Goal: Task Accomplishment & Management: Manage account settings

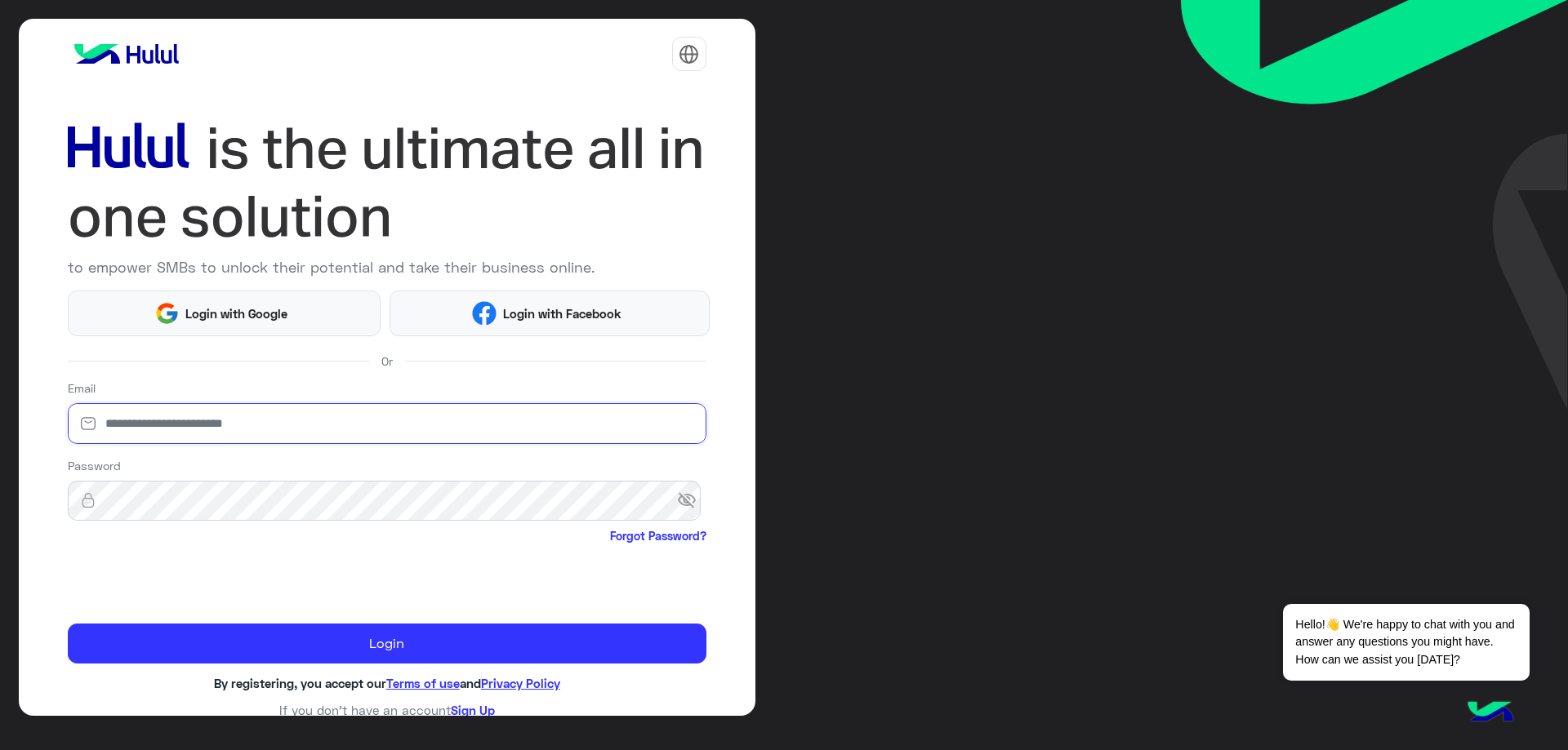
click at [182, 418] on input "email" at bounding box center [387, 424] width 639 height 41
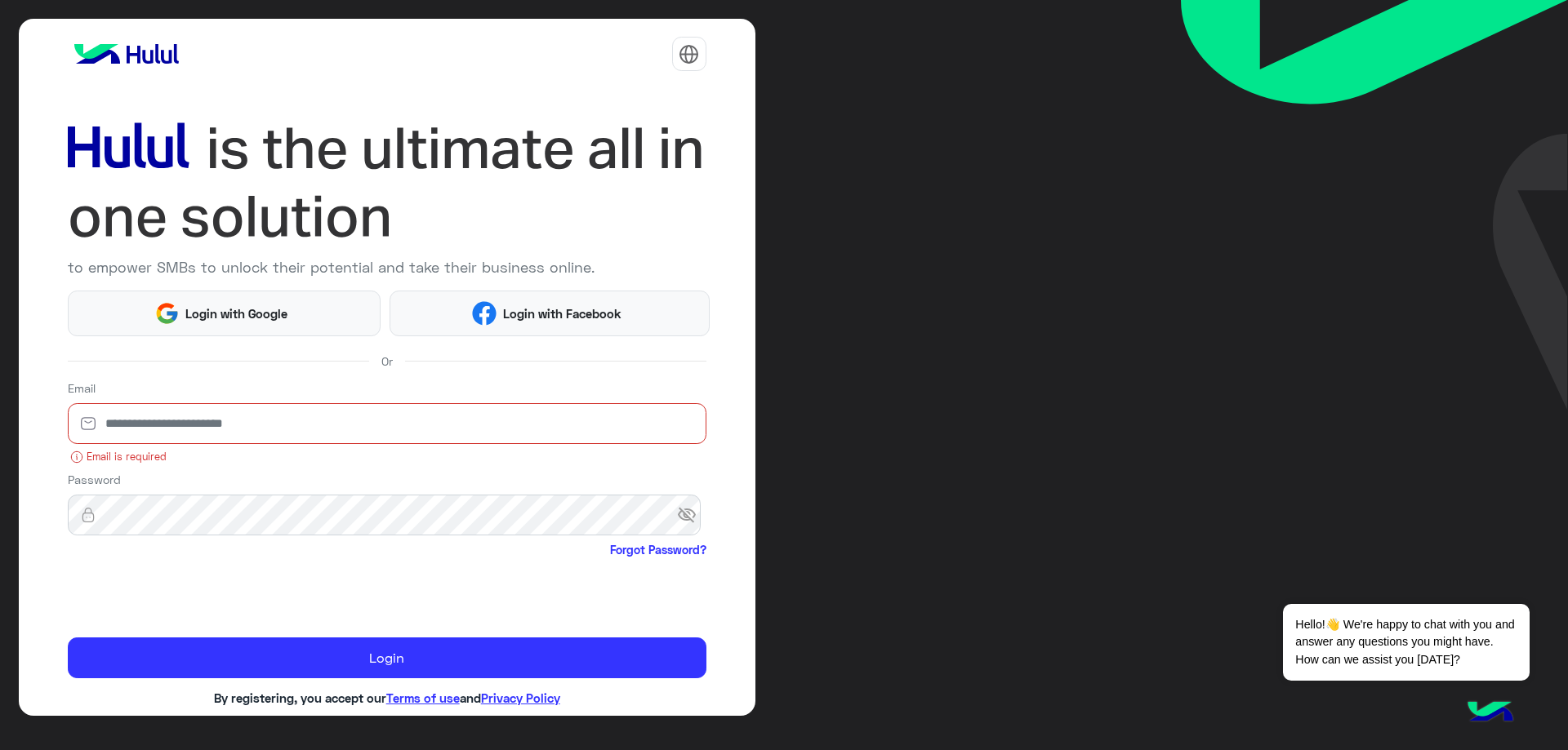
click at [165, 425] on input "email" at bounding box center [387, 424] width 639 height 41
type input "**********"
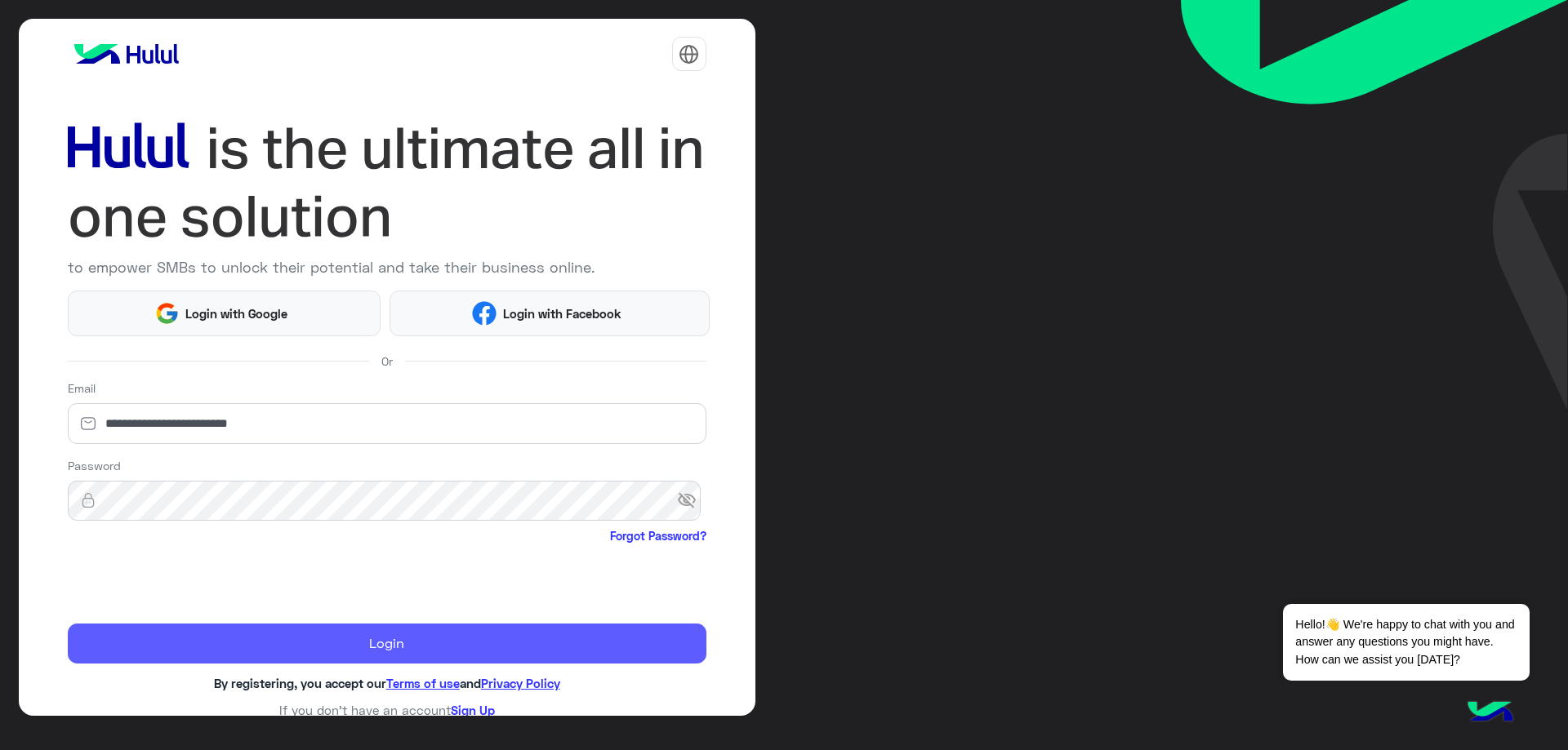
click at [274, 630] on button "Login" at bounding box center [387, 645] width 639 height 41
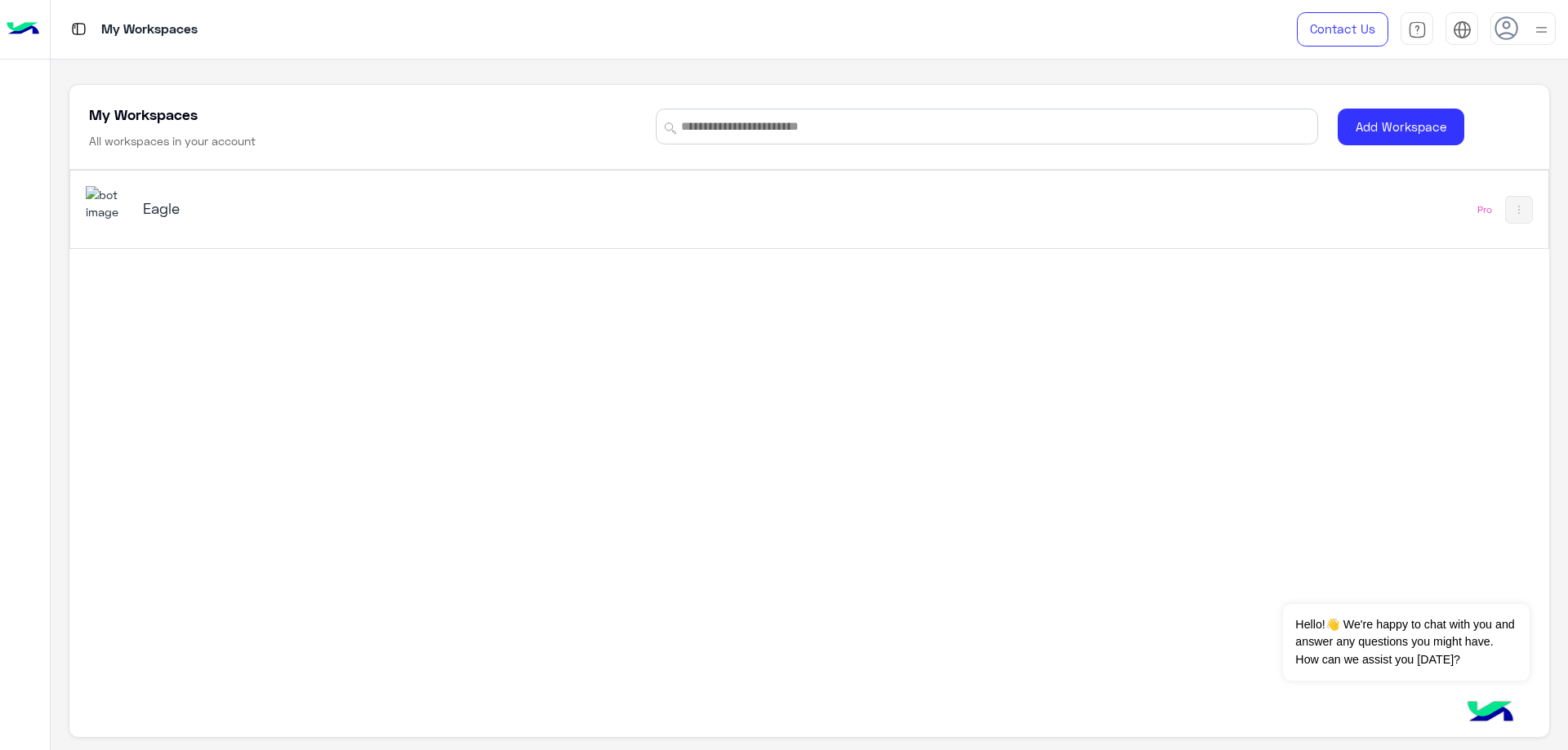
click at [193, 197] on div "Eagle" at bounding box center [519, 209] width 868 height 47
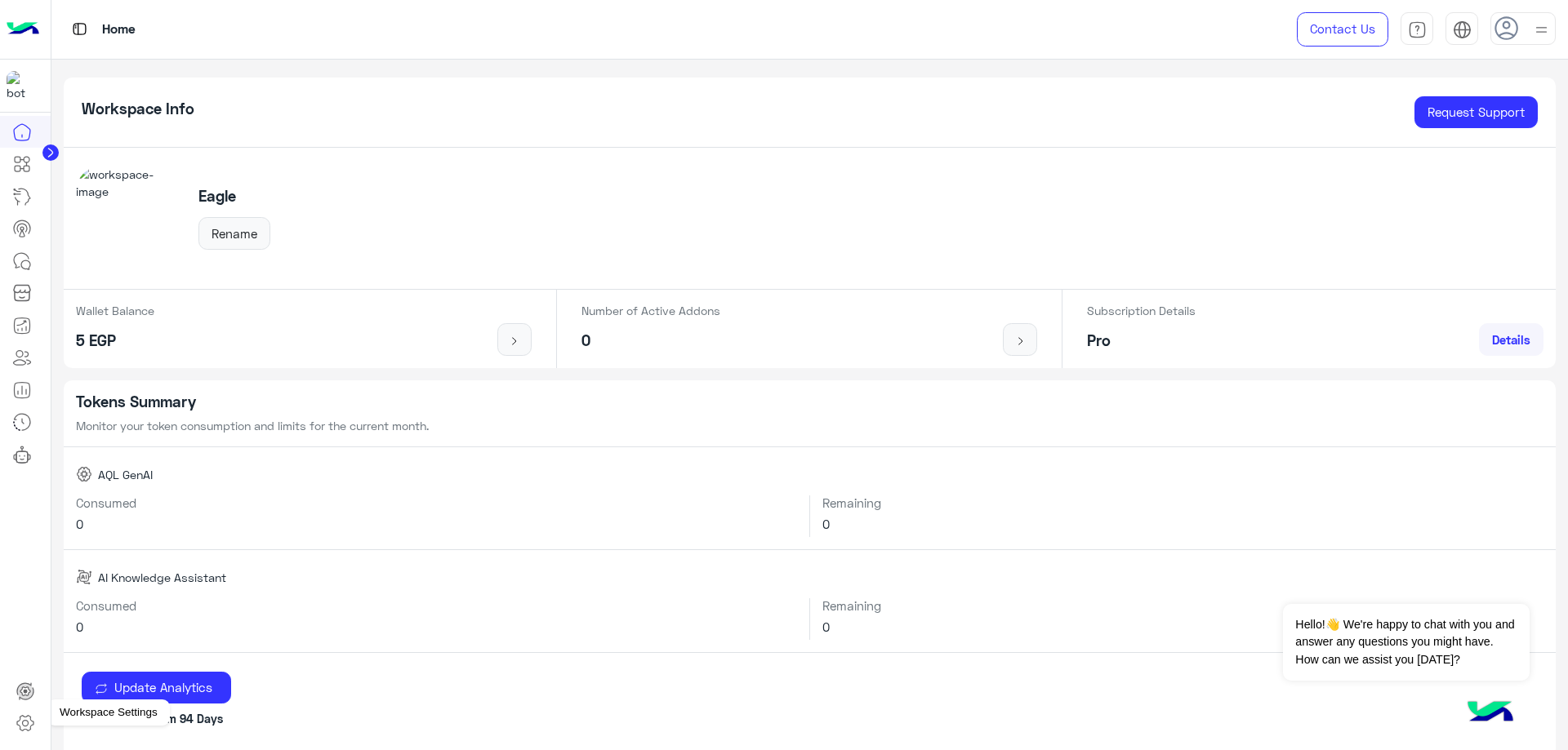
click at [23, 729] on icon at bounding box center [26, 724] width 20 height 20
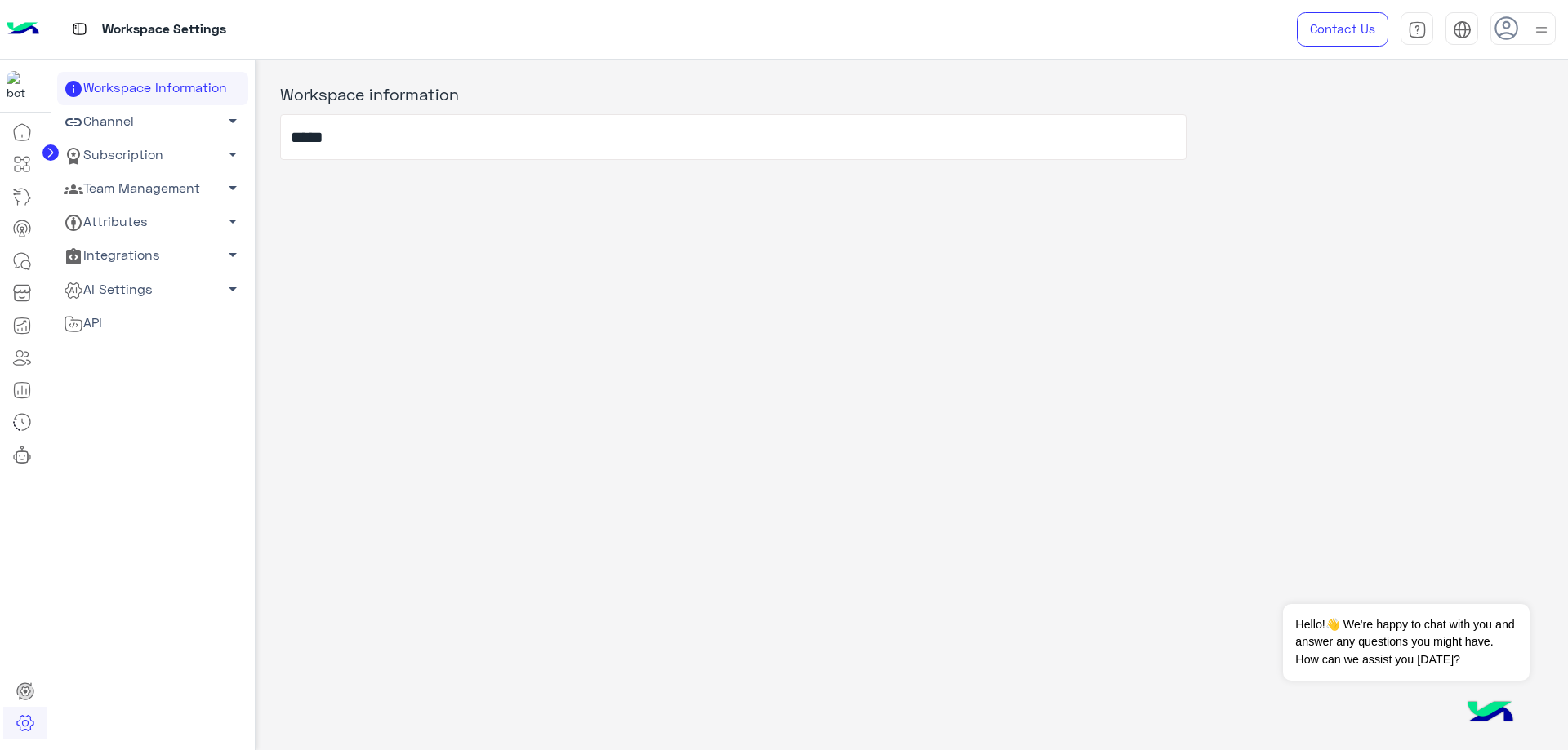
click at [147, 190] on link "Team Management arrow_drop_down" at bounding box center [153, 189] width 191 height 34
click at [142, 218] on link "Team Members" at bounding box center [153, 220] width 191 height 29
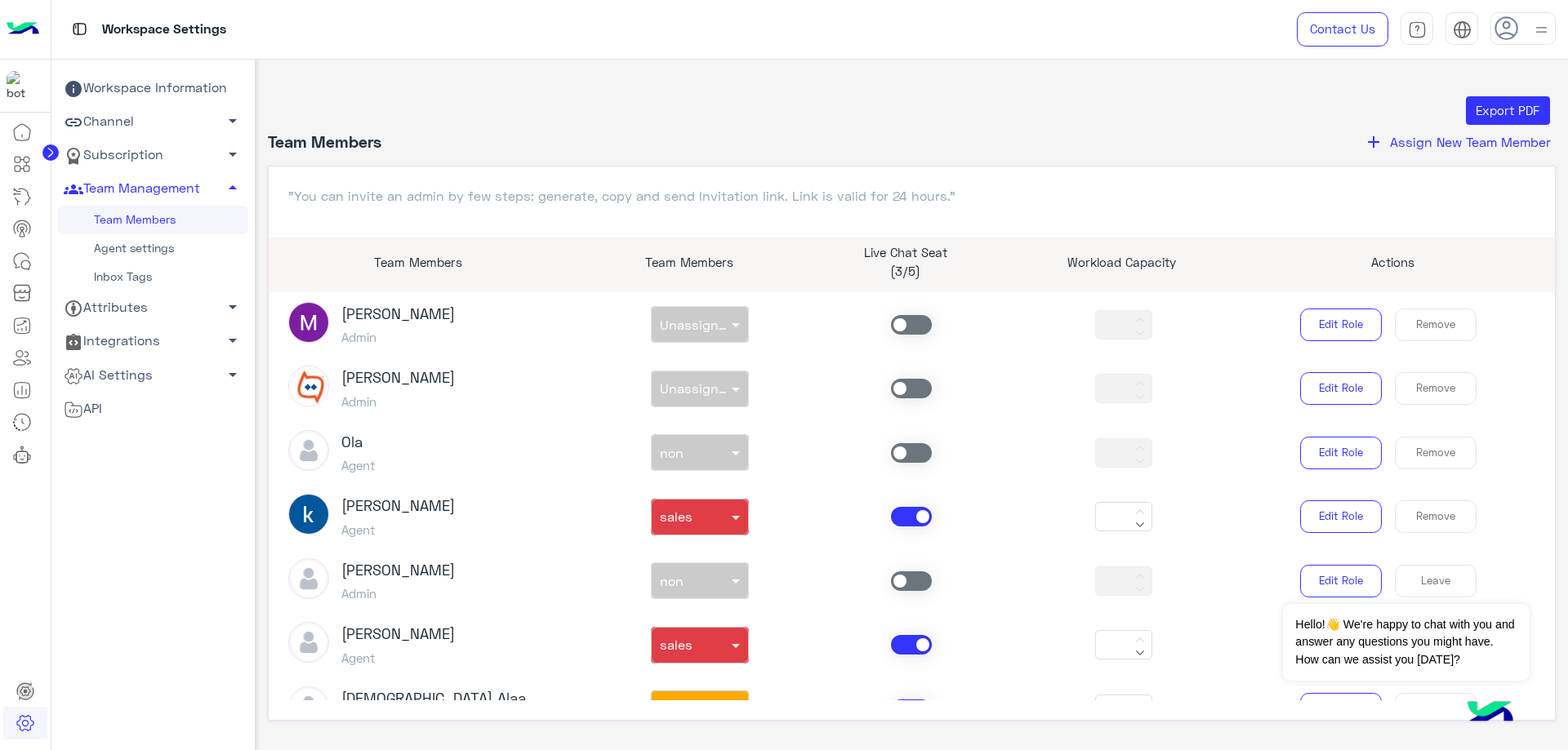
scroll to position [245, 0]
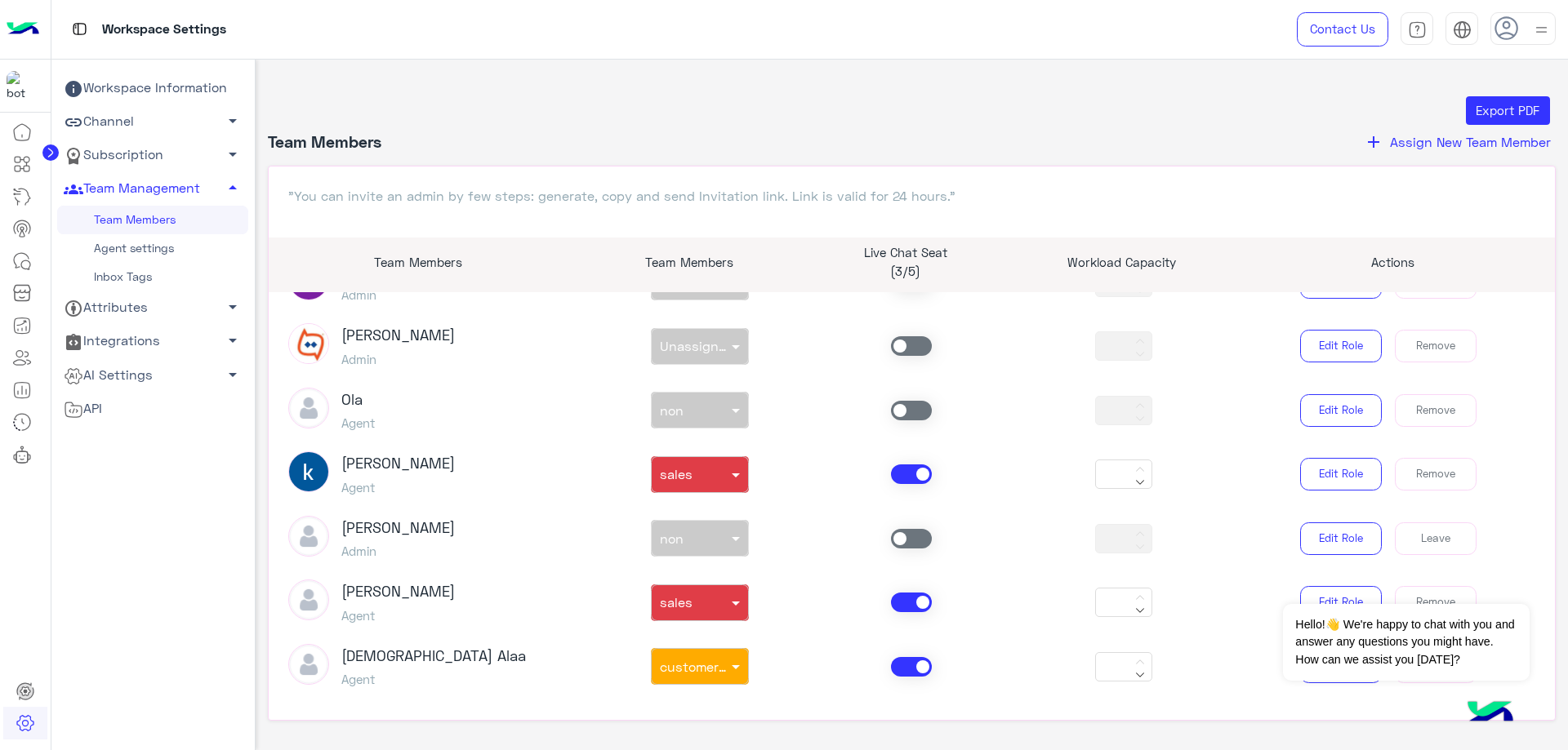
click at [899, 473] on span at bounding box center [912, 475] width 41 height 20
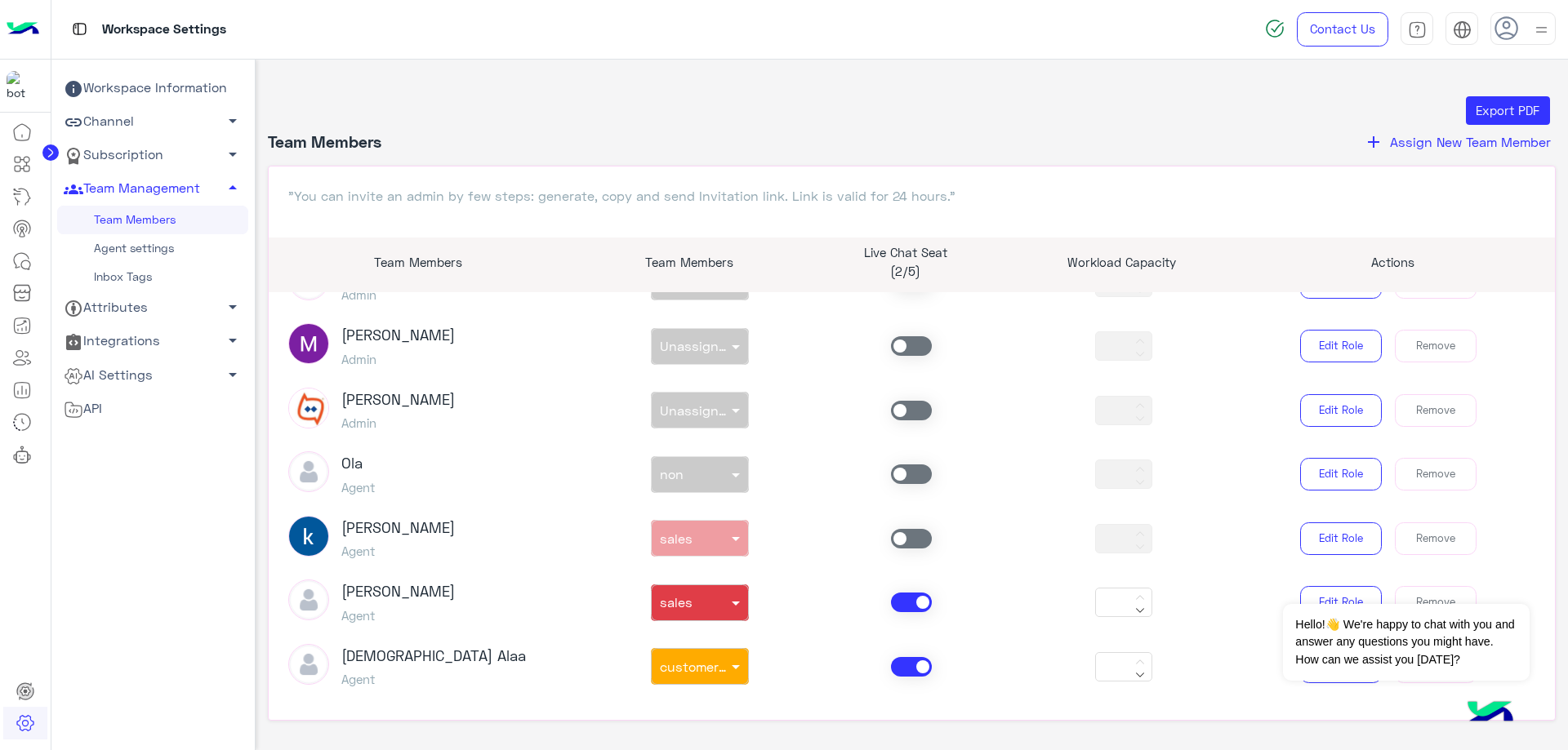
click at [905, 604] on span at bounding box center [912, 602] width 41 height 20
click at [897, 661] on span at bounding box center [912, 667] width 41 height 20
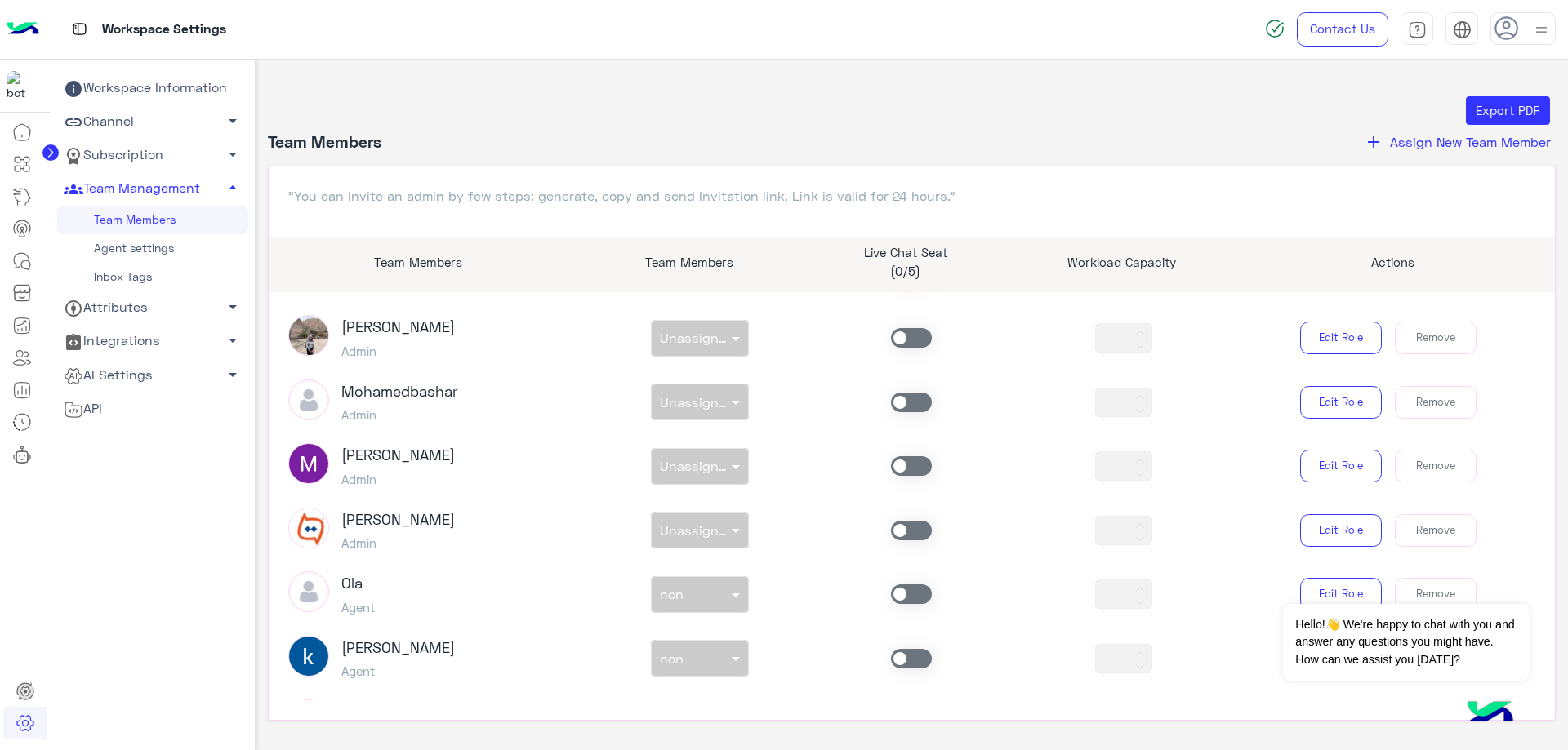
scroll to position [0, 0]
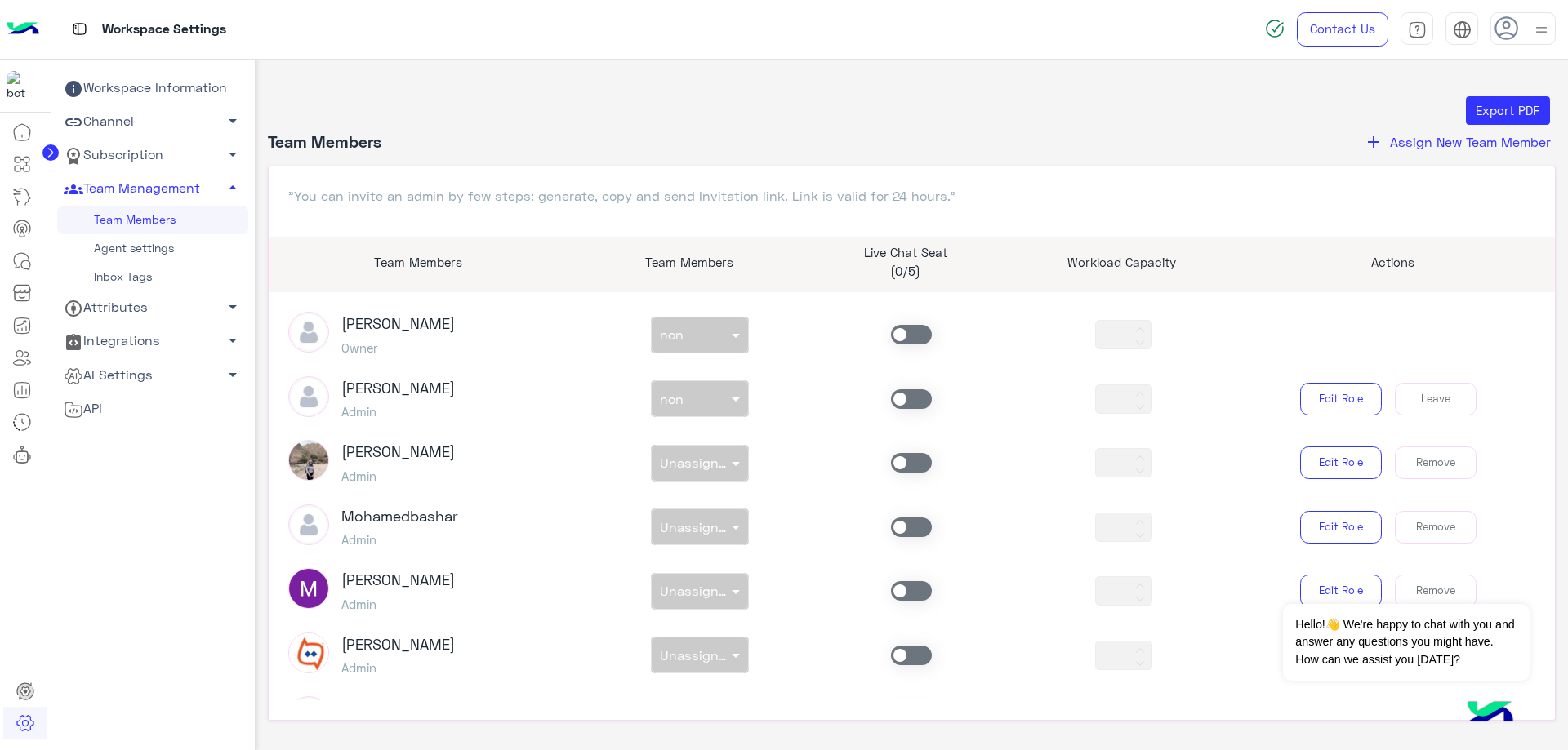
click at [908, 403] on span at bounding box center [912, 399] width 41 height 20
click at [710, 405] on div "non × non" at bounding box center [689, 399] width 76 height 16
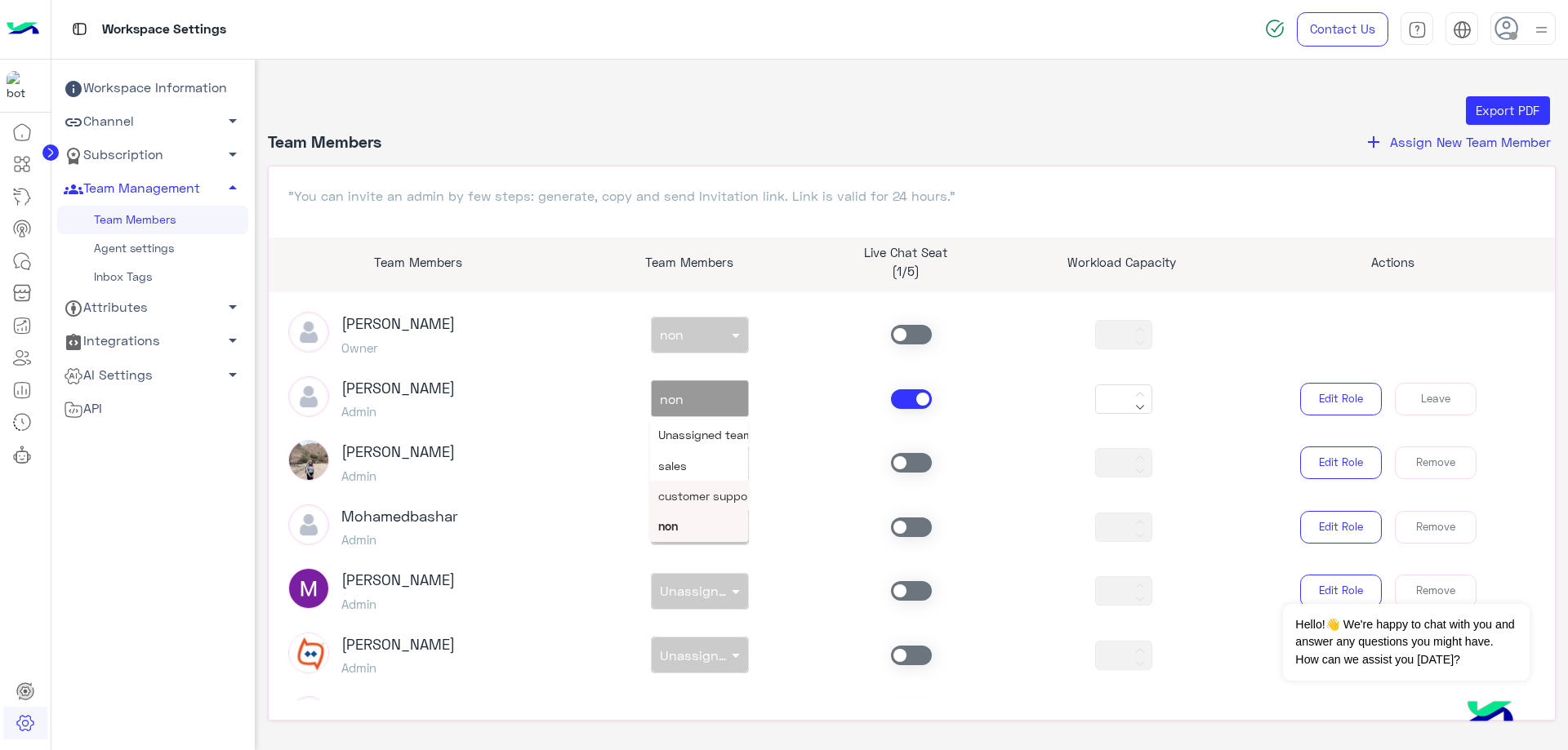
click at [703, 498] on span "customer support" at bounding box center [707, 495] width 98 height 14
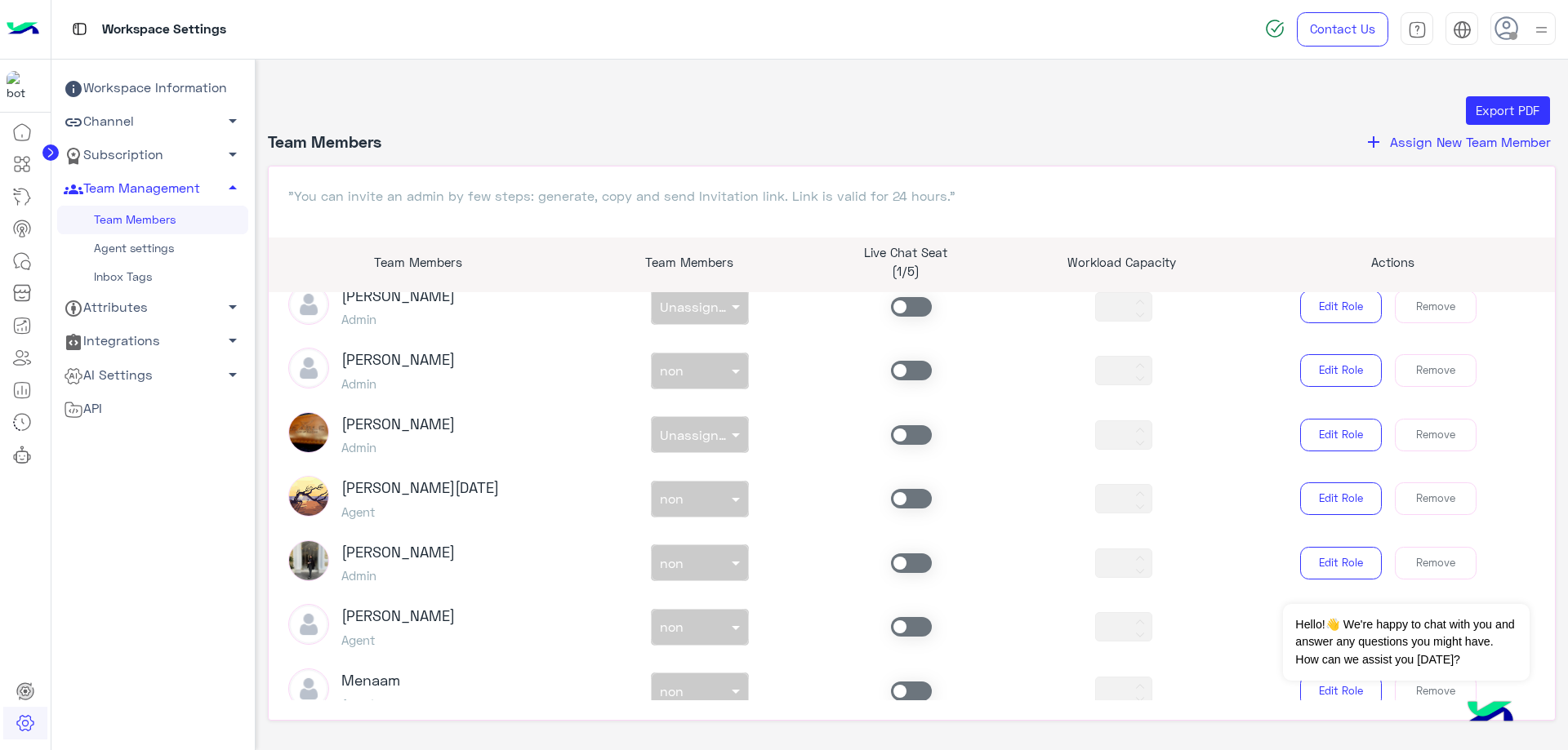
scroll to position [734, 0]
drag, startPoint x: 915, startPoint y: 490, endPoint x: 834, endPoint y: 504, distance: 82.2
click at [914, 492] on span at bounding box center [912, 497] width 41 height 20
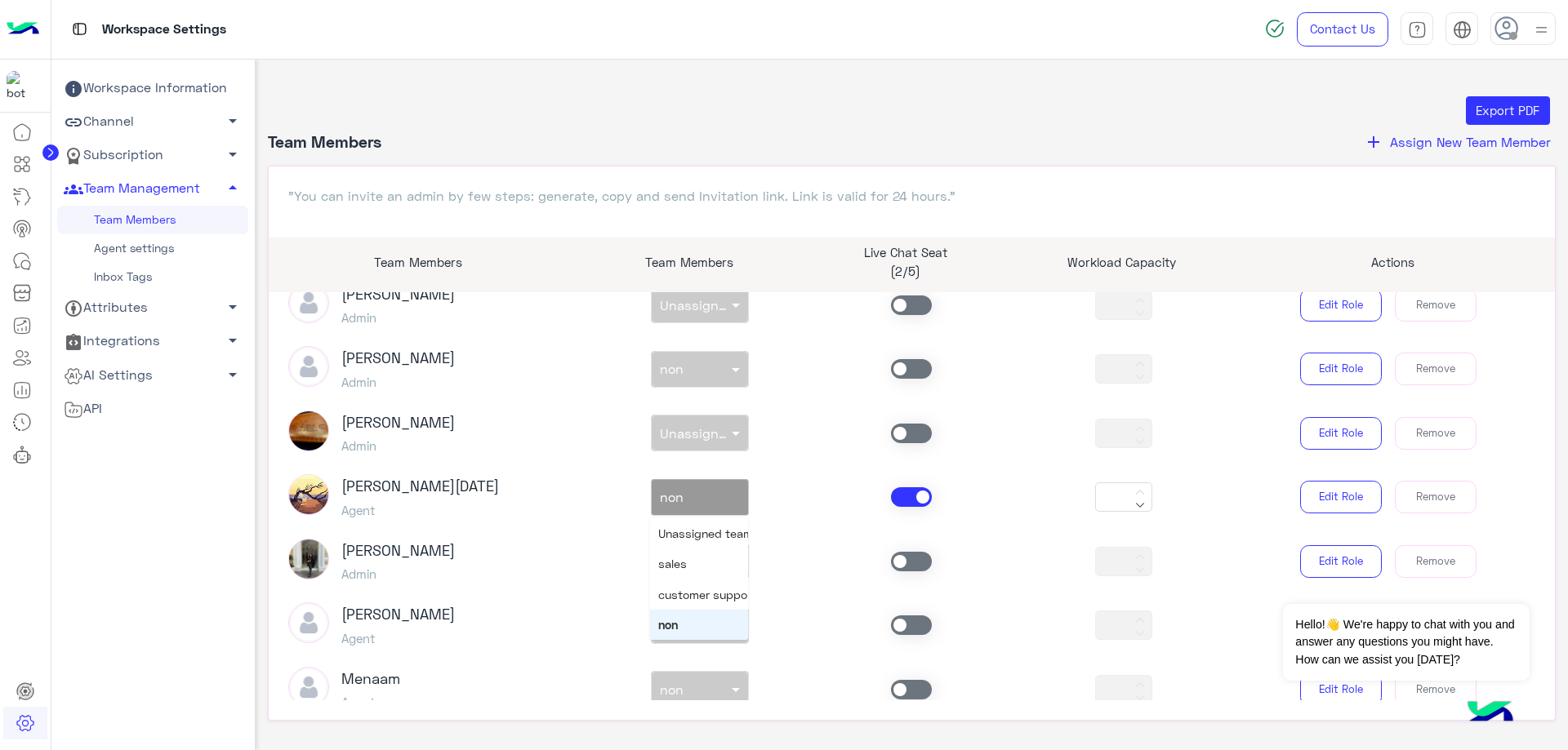
click at [698, 495] on input "text" at bounding box center [681, 494] width 43 height 17
click at [711, 561] on div "sales" at bounding box center [698, 564] width 98 height 30
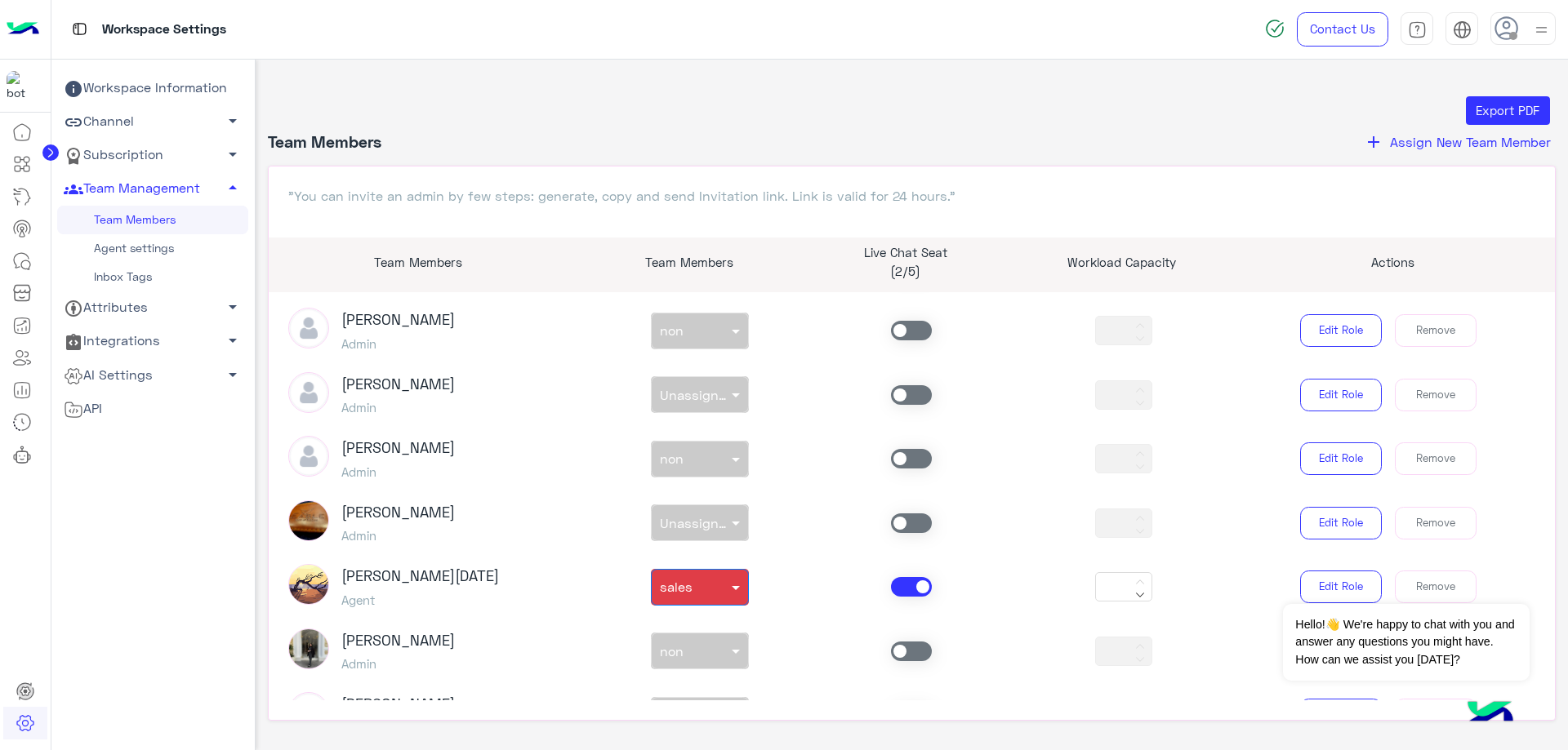
scroll to position [816, 0]
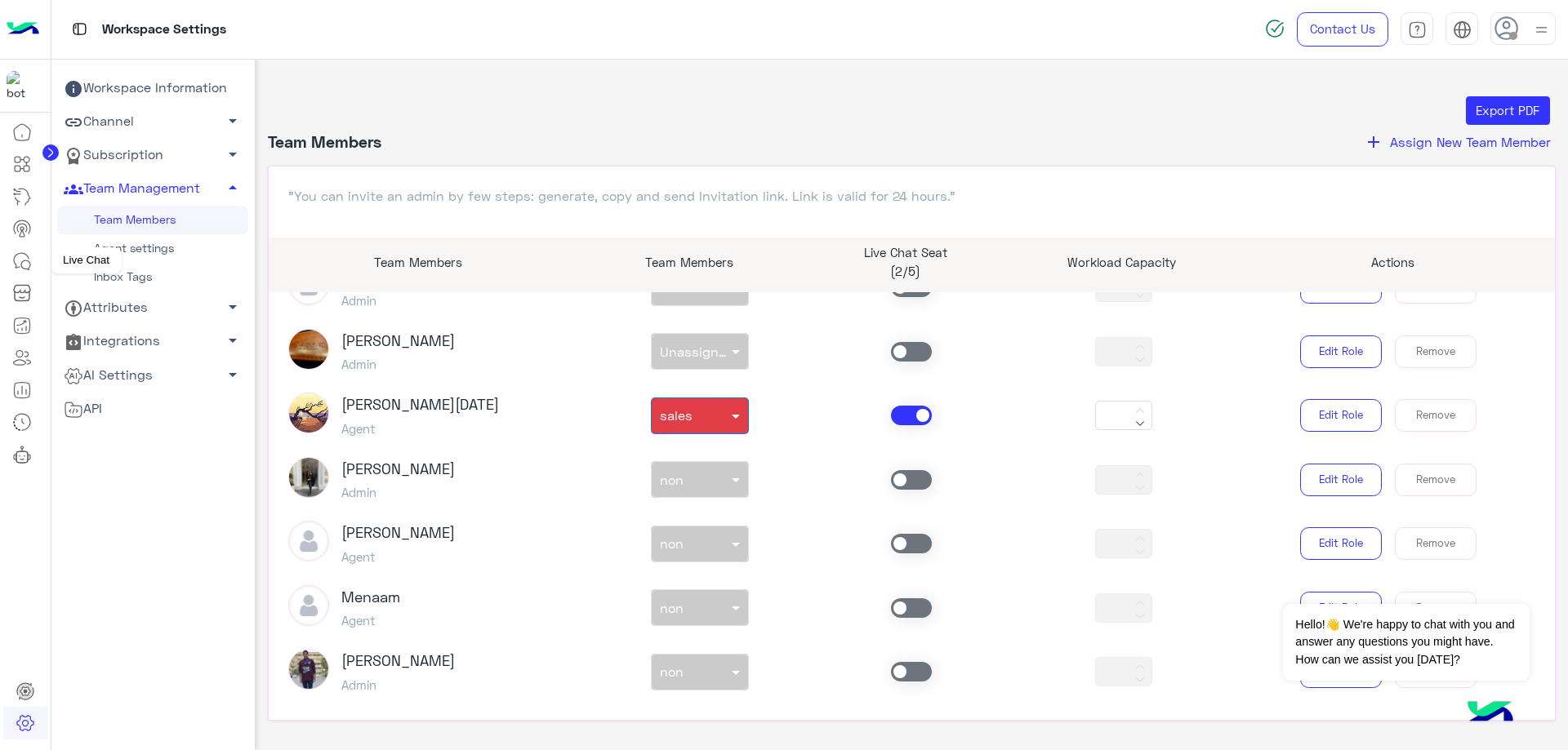
click at [28, 262] on icon at bounding box center [22, 261] width 20 height 20
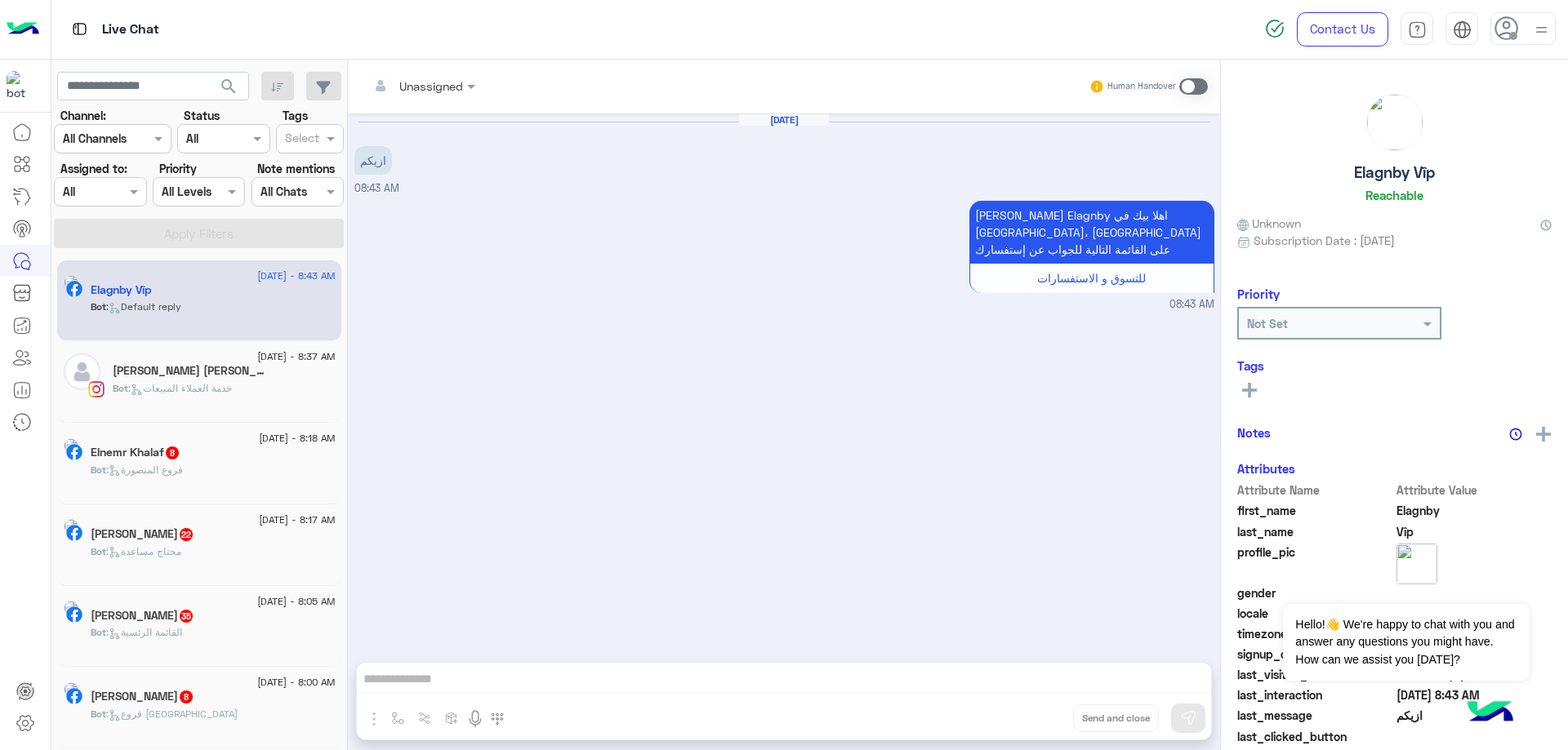
click at [1527, 26] on div at bounding box center [1523, 29] width 65 height 33
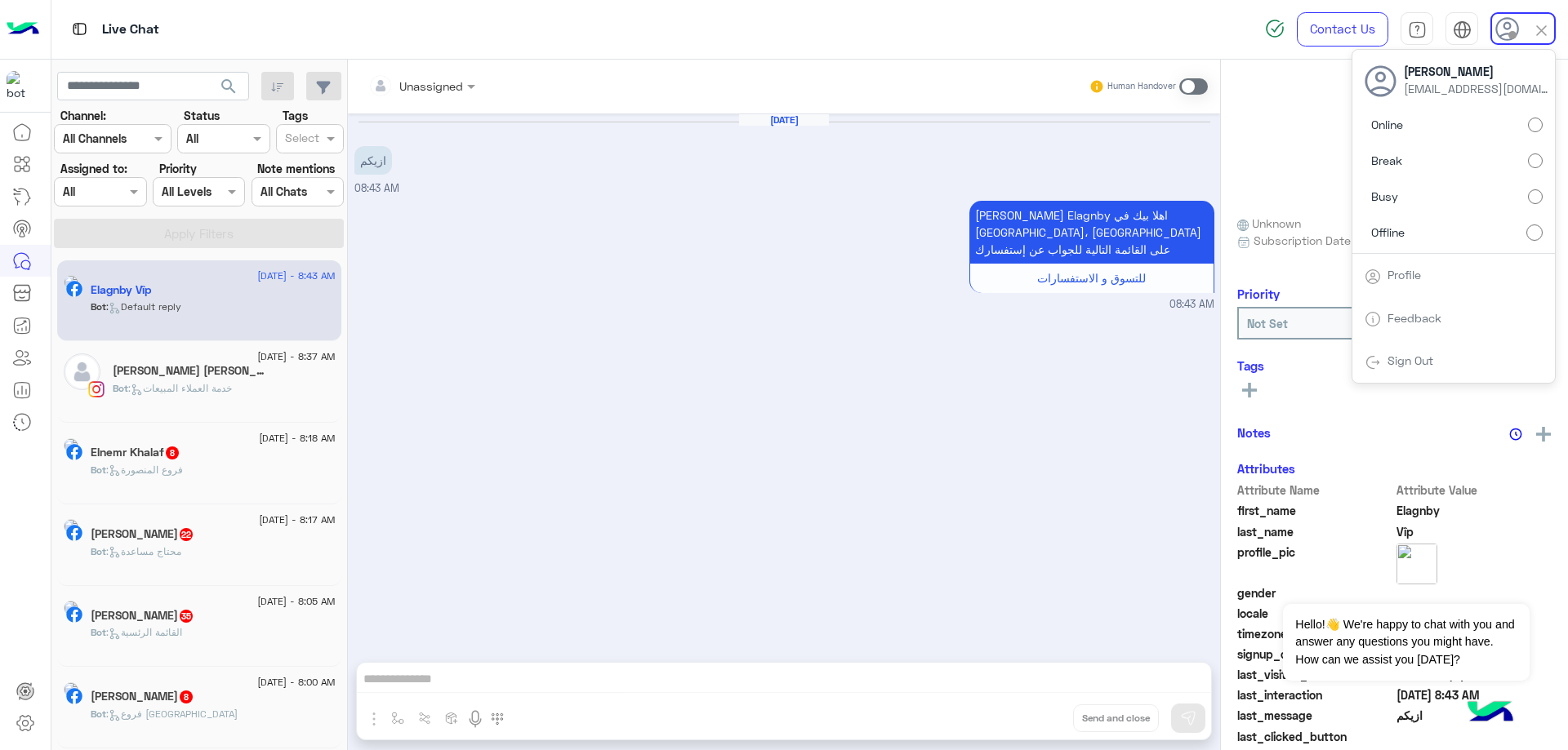
click at [1505, 120] on label "Online" at bounding box center [1453, 125] width 178 height 30
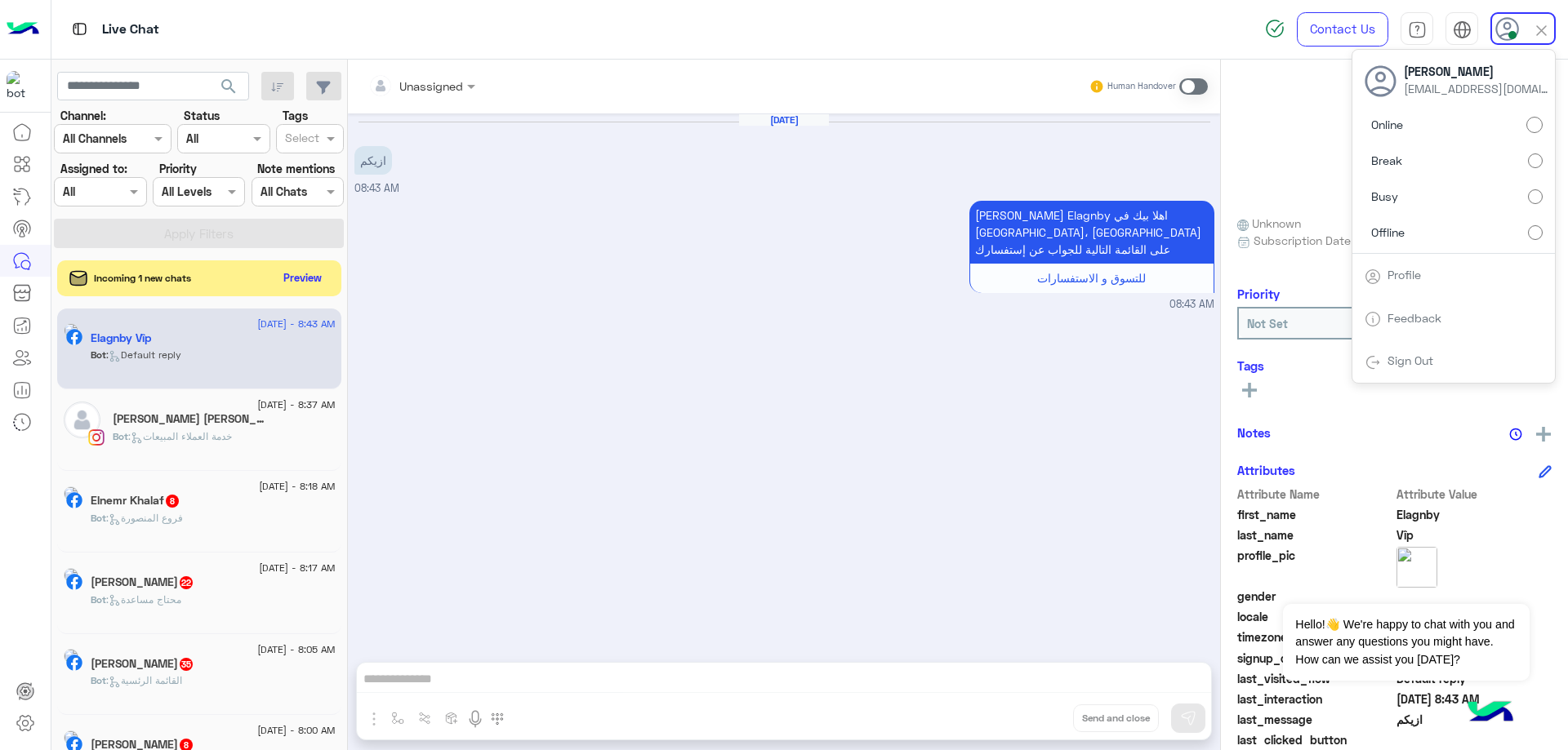
click at [70, 194] on input "text" at bounding box center [82, 192] width 38 height 17
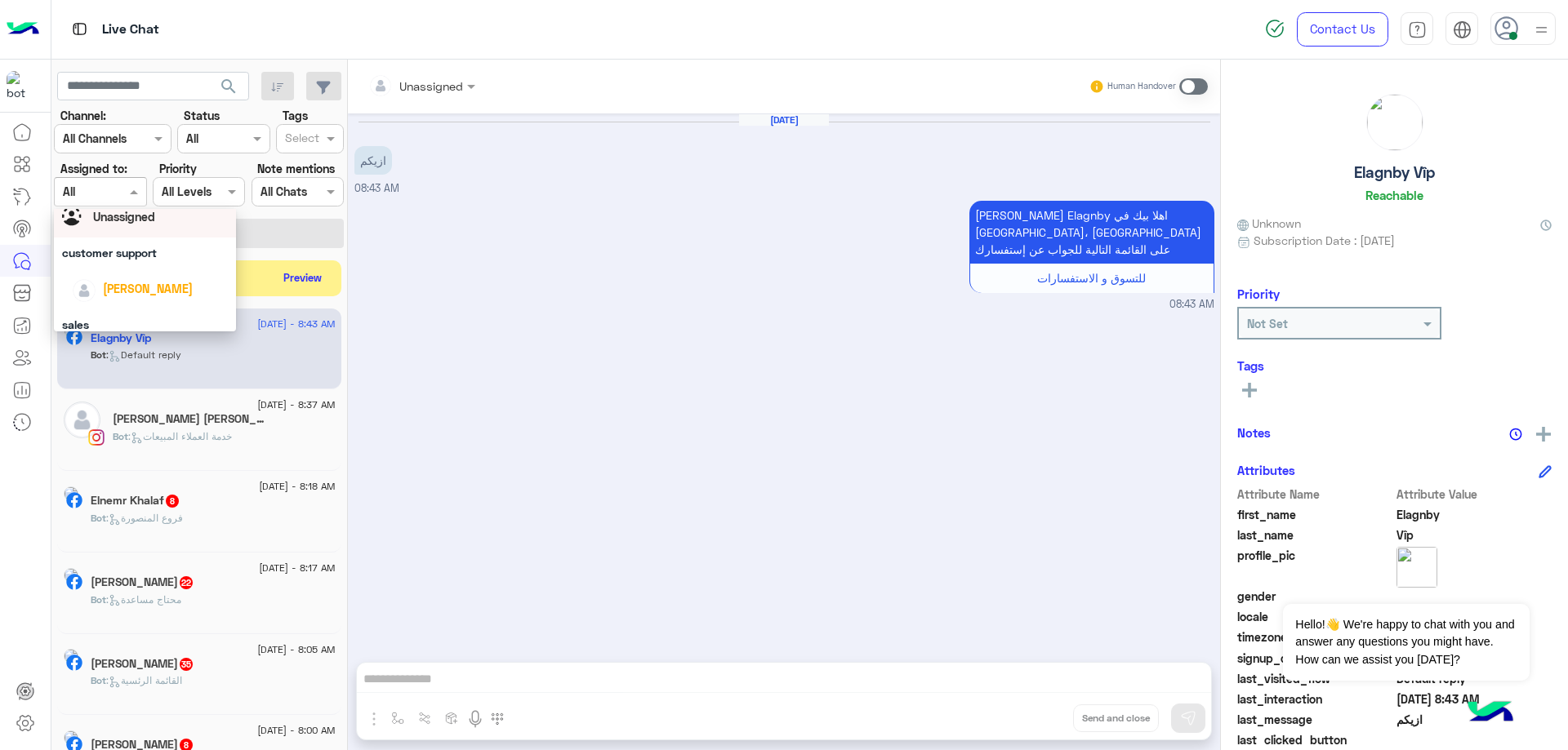
scroll to position [82, 0]
click at [142, 249] on span "[PERSON_NAME]" at bounding box center [148, 250] width 90 height 14
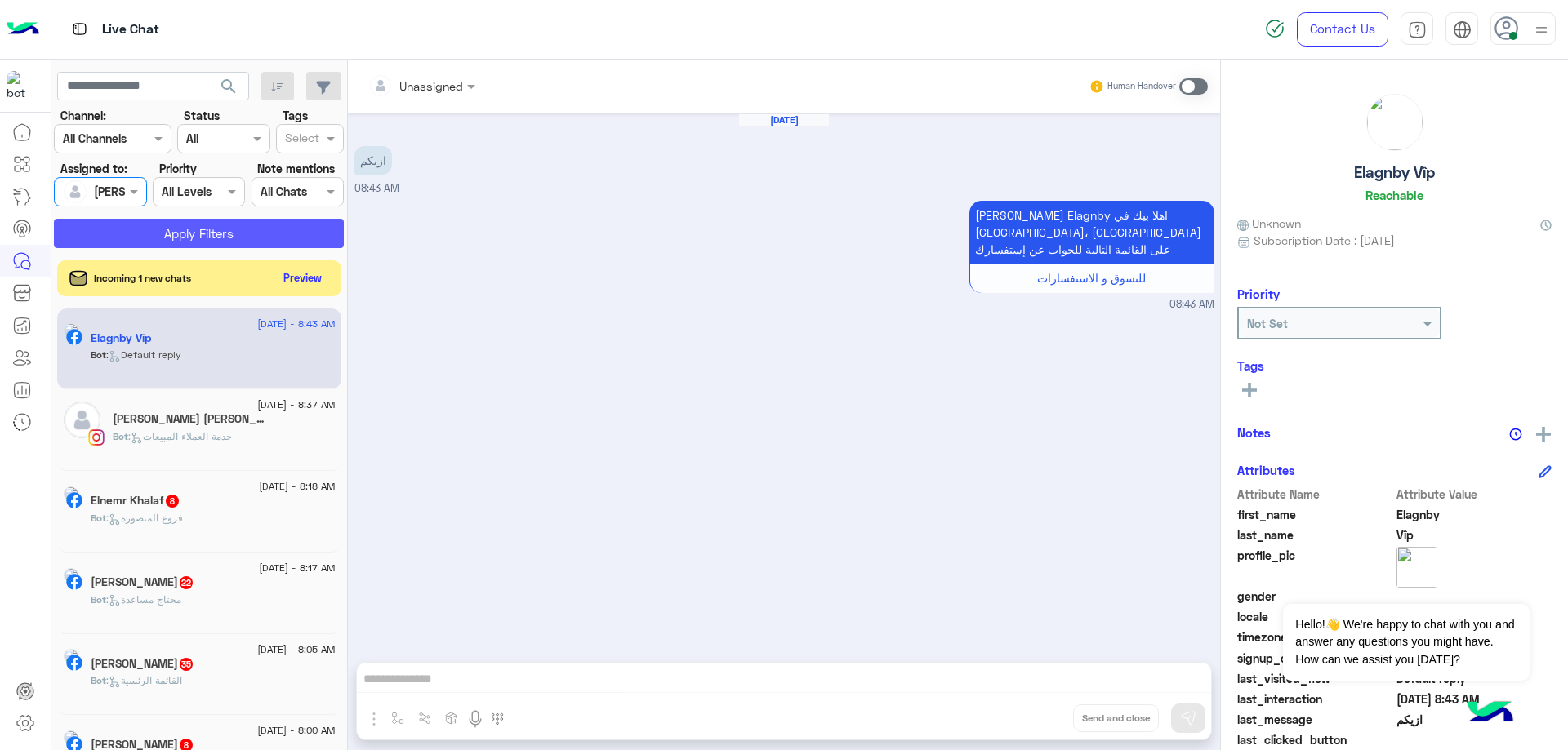
click at [248, 238] on button "Apply Filters" at bounding box center [199, 233] width 290 height 30
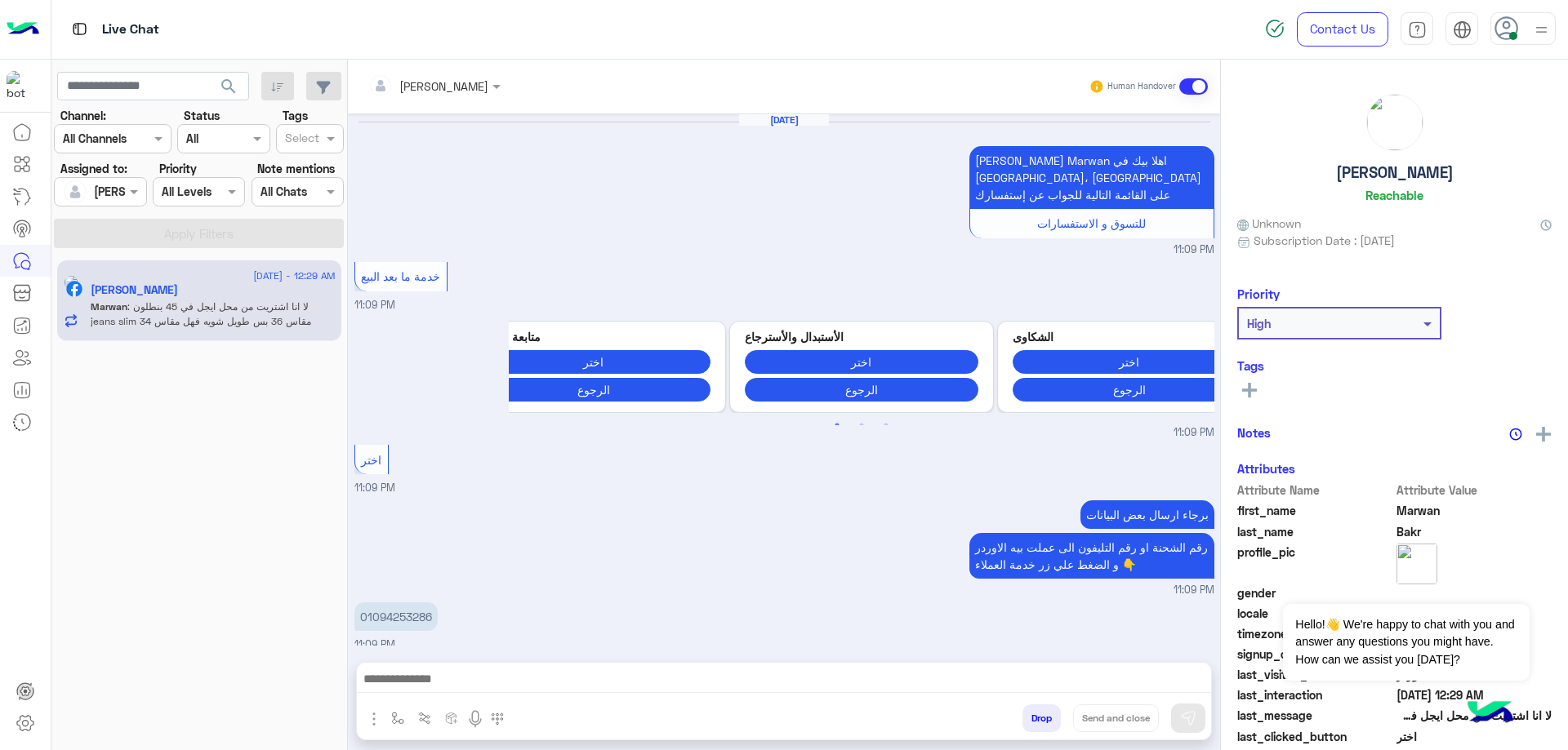
scroll to position [912, 0]
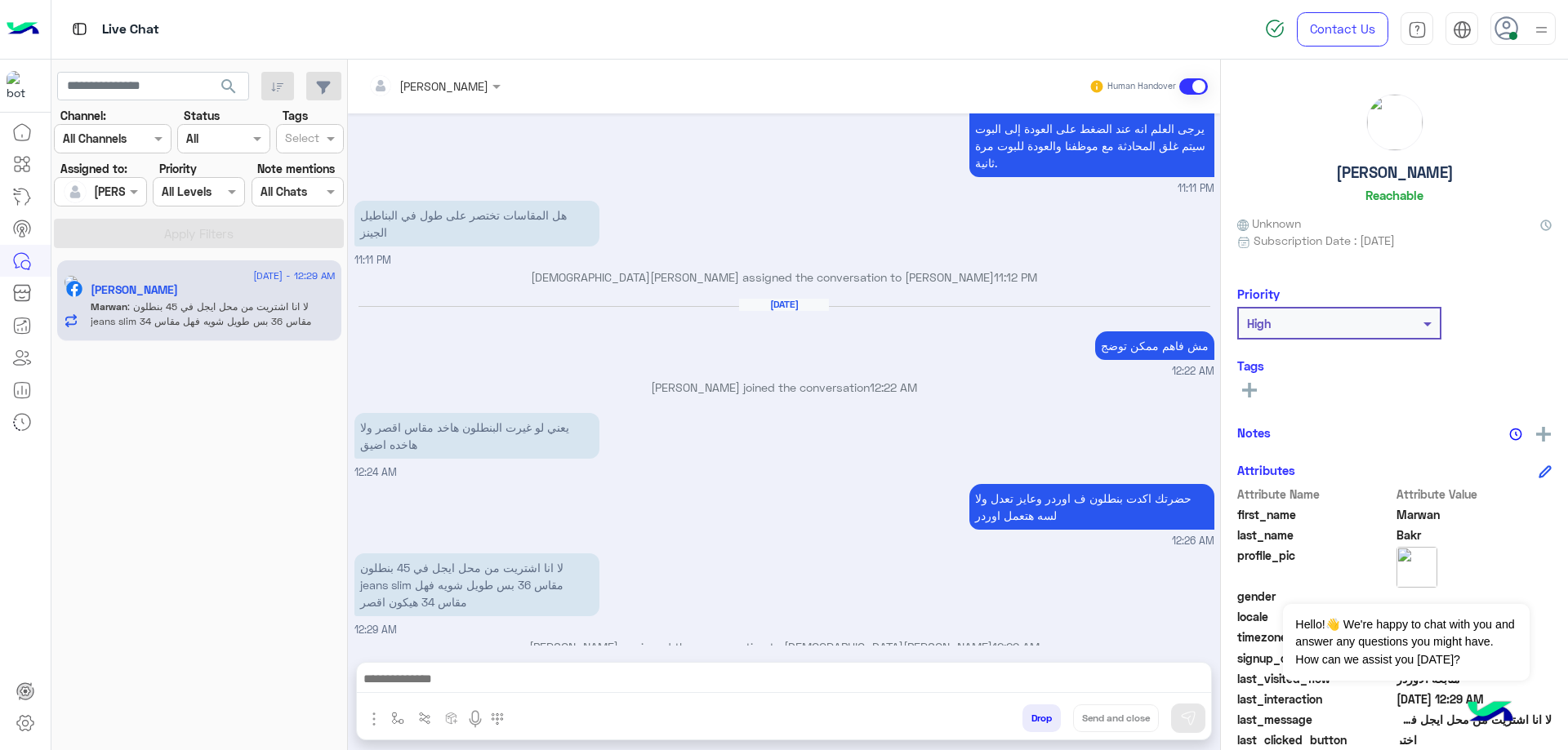
click at [1034, 705] on div "Drop Send and close" at bounding box center [863, 722] width 695 height 36
click at [1038, 715] on button "Drop" at bounding box center [1041, 719] width 39 height 28
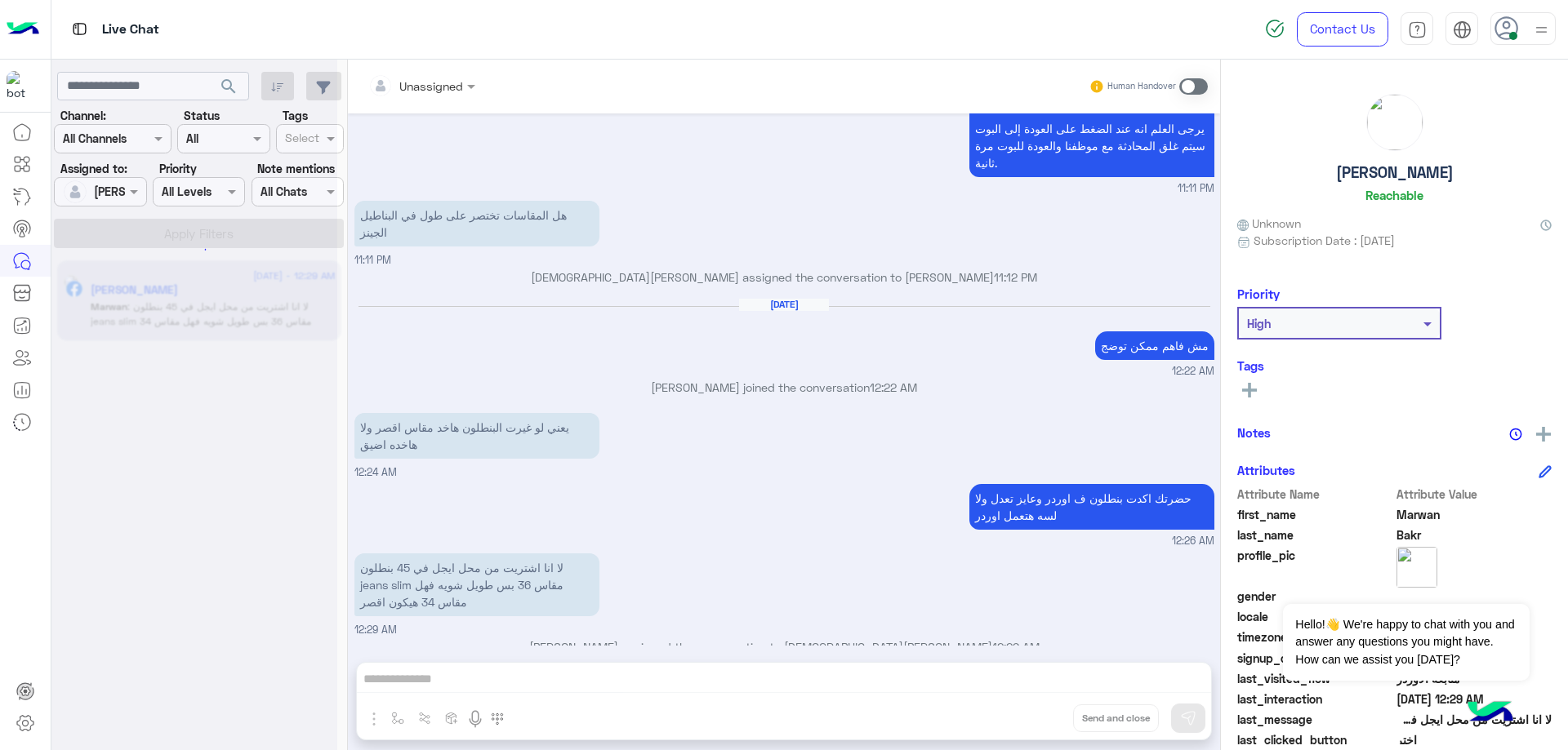
scroll to position [942, 0]
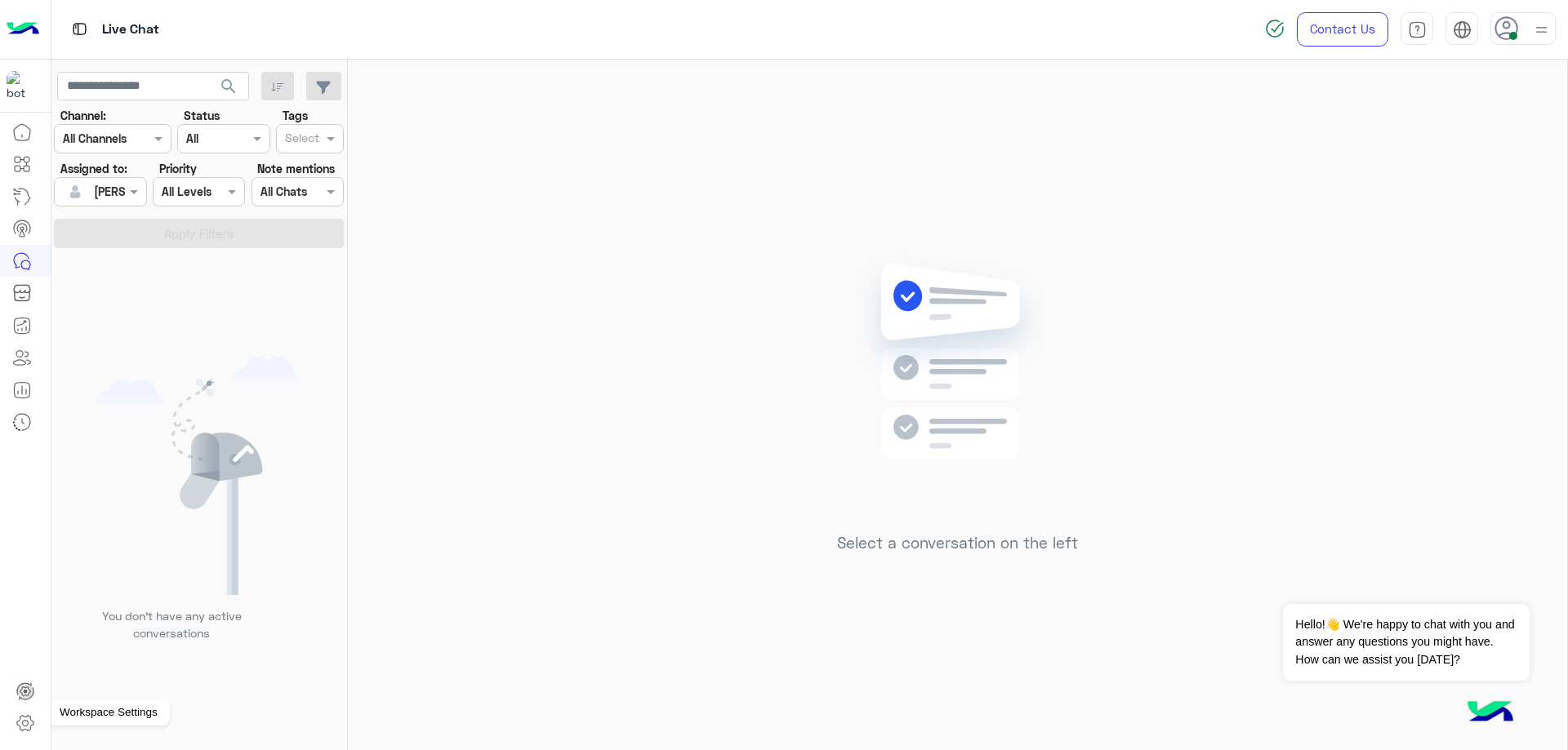
click at [24, 720] on icon at bounding box center [26, 724] width 20 height 20
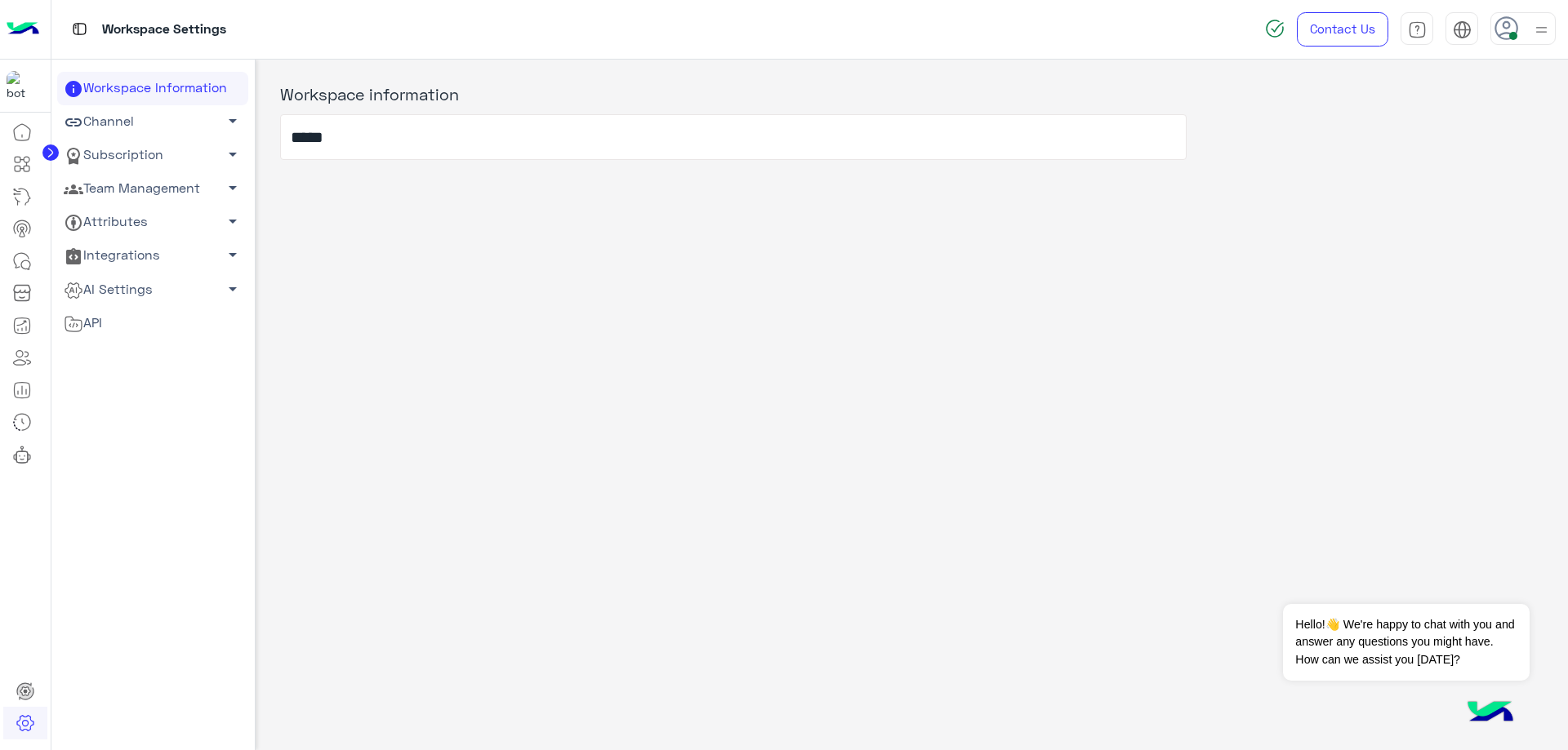
click at [129, 189] on link "Team Management arrow_drop_down" at bounding box center [153, 189] width 191 height 34
click at [129, 217] on link "Team Members" at bounding box center [153, 220] width 191 height 29
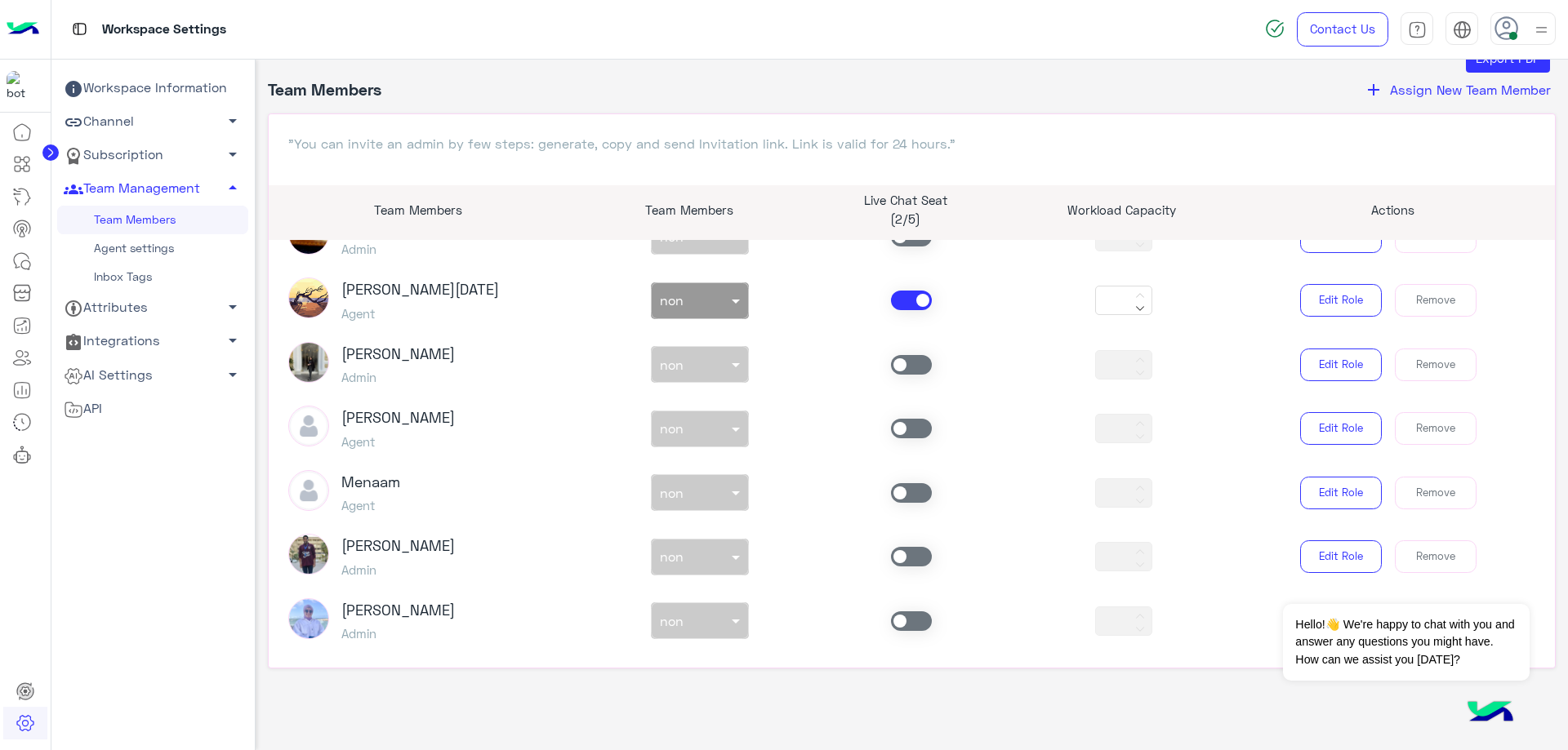
scroll to position [841, 0]
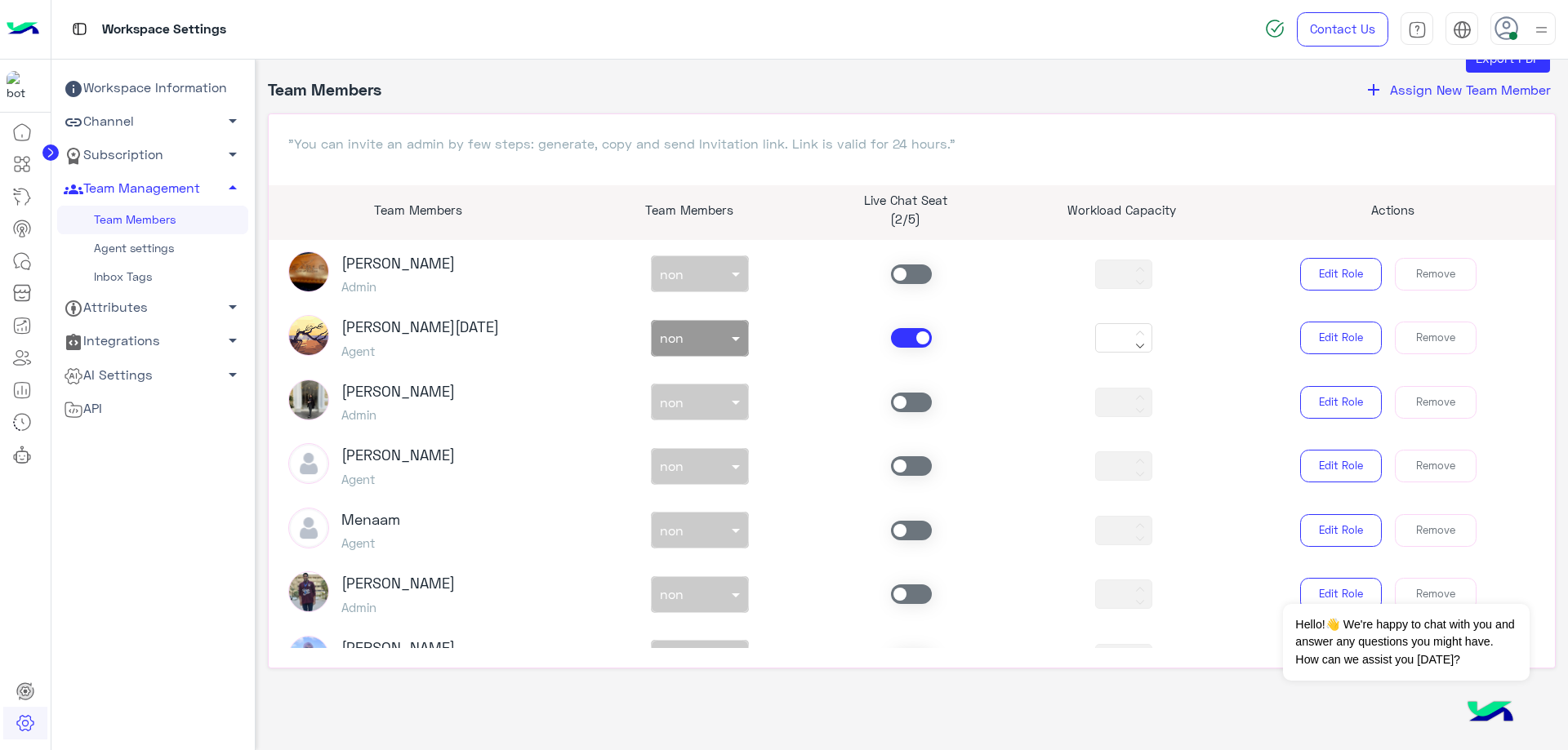
click at [903, 466] on span at bounding box center [912, 466] width 41 height 20
click at [693, 466] on input "text" at bounding box center [681, 463] width 43 height 17
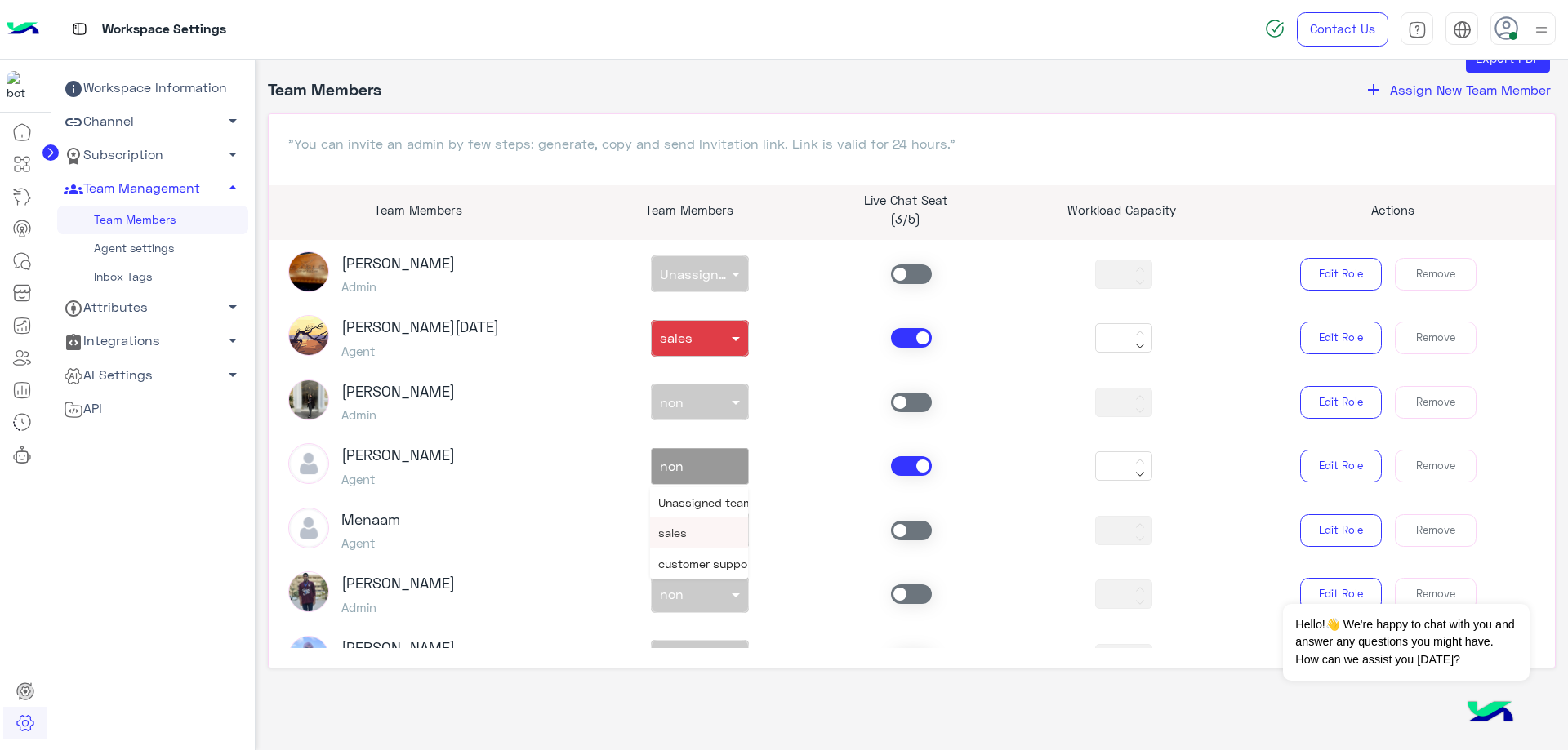
click at [702, 541] on div "sales" at bounding box center [698, 532] width 98 height 30
click at [898, 335] on span at bounding box center [912, 338] width 41 height 20
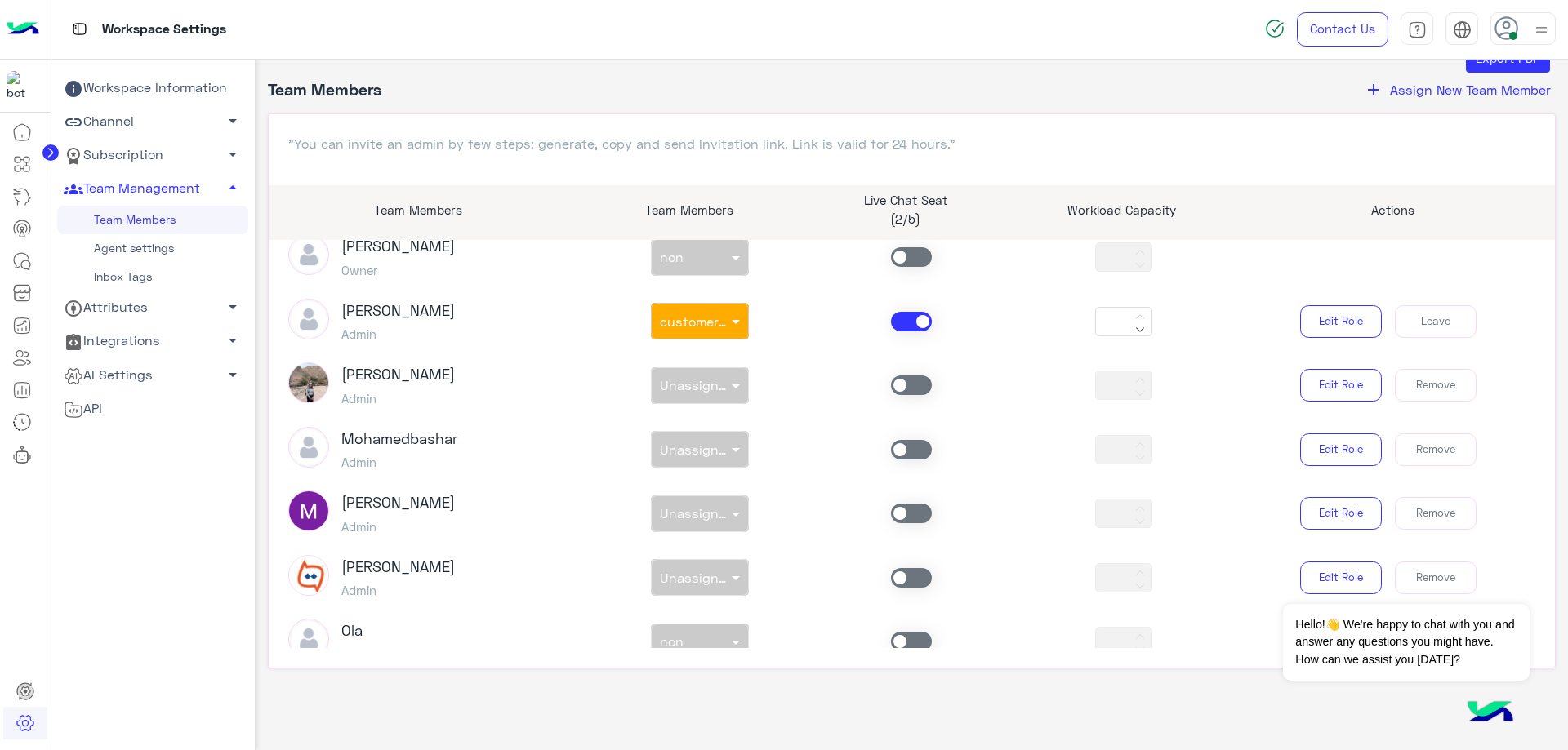
scroll to position [0, 0]
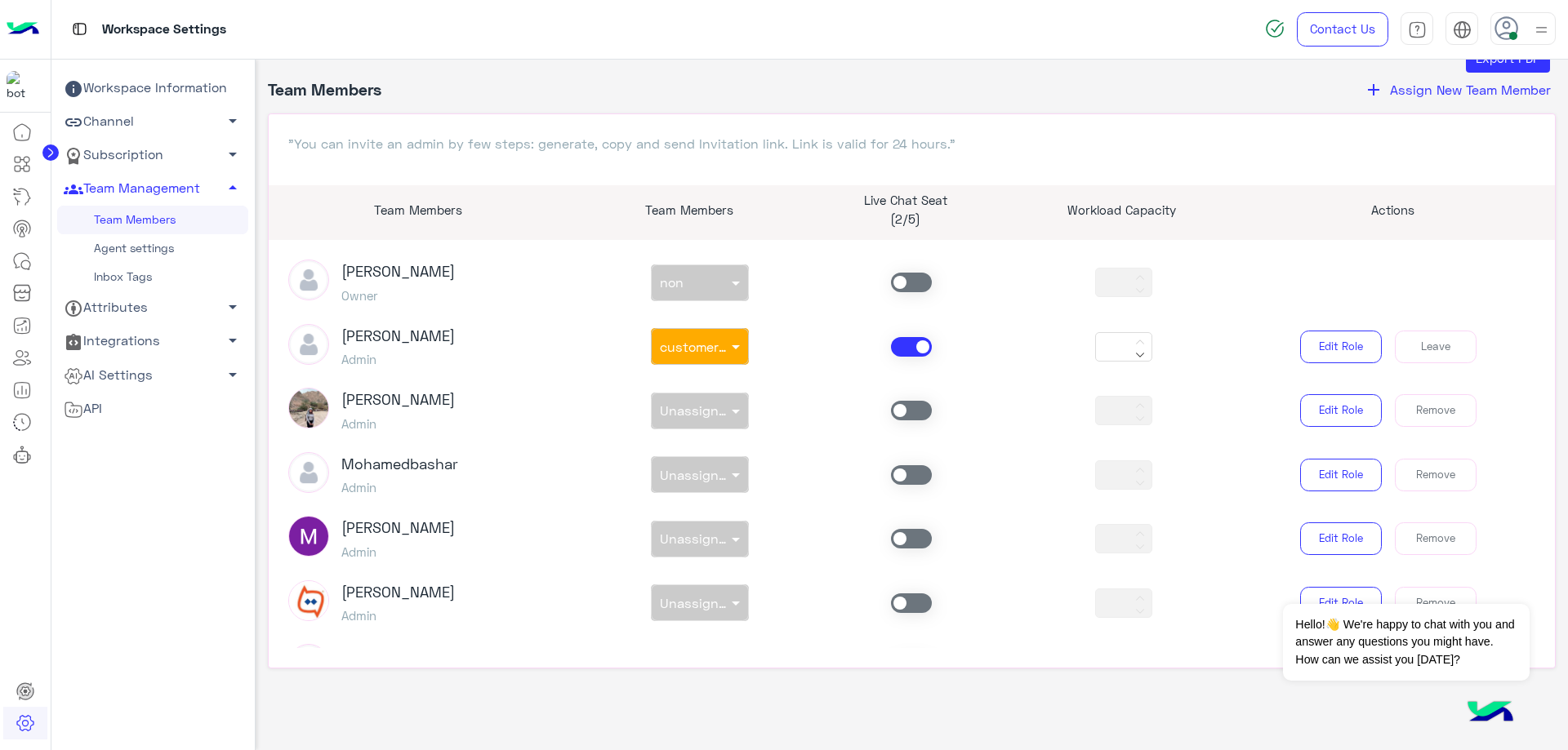
click at [167, 209] on link "Team Members" at bounding box center [153, 220] width 191 height 29
click at [29, 268] on icon at bounding box center [26, 265] width 9 height 9
